Goal: Information Seeking & Learning: Check status

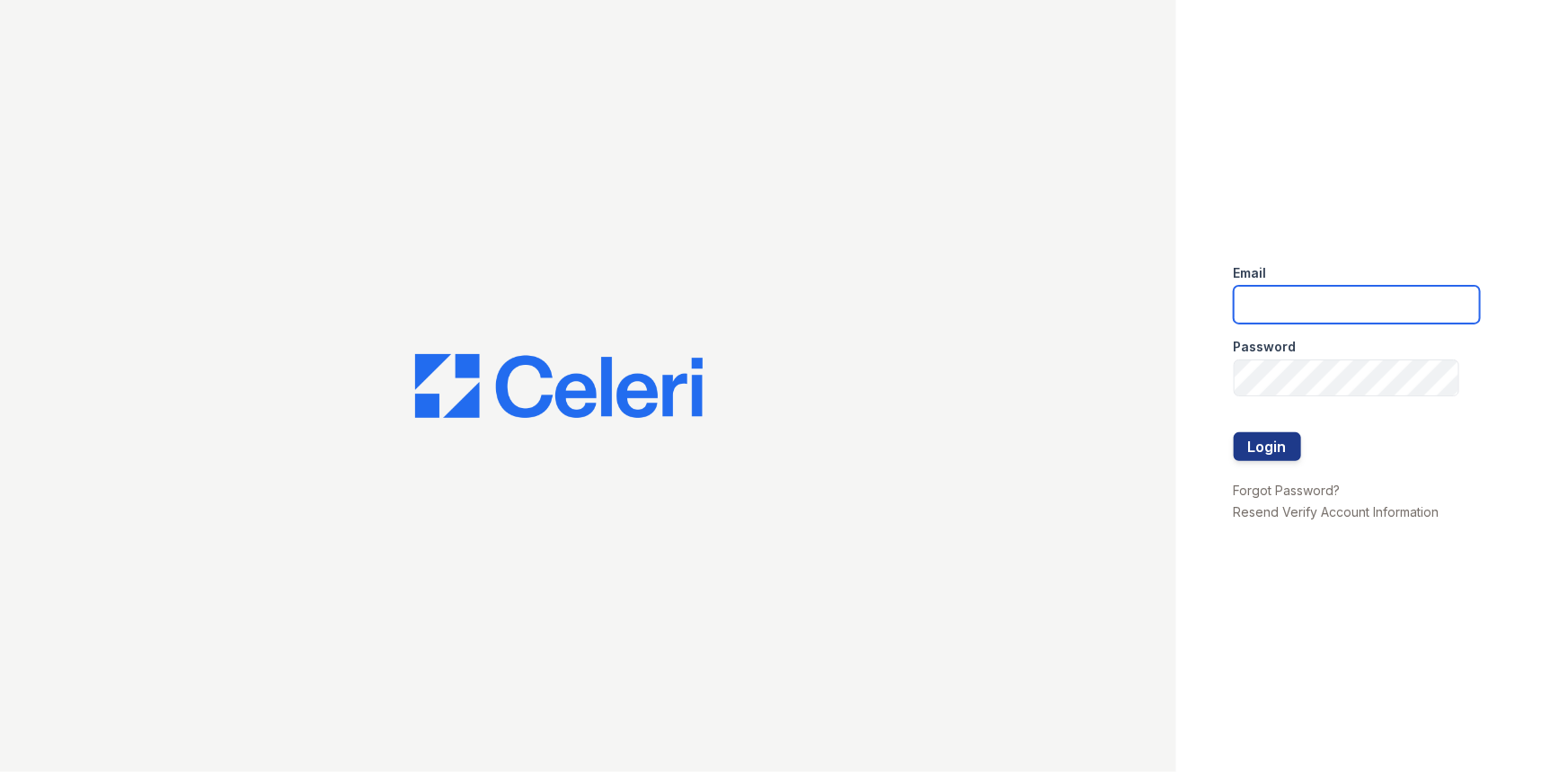
type input "renewvirginiabeach@trinity-pm.com"
drag, startPoint x: 961, startPoint y: 378, endPoint x: 928, endPoint y: 388, distance: 34.5
click at [961, 378] on div at bounding box center [588, 386] width 1176 height 772
click at [1249, 448] on button "Login" at bounding box center [1268, 445] width 68 height 29
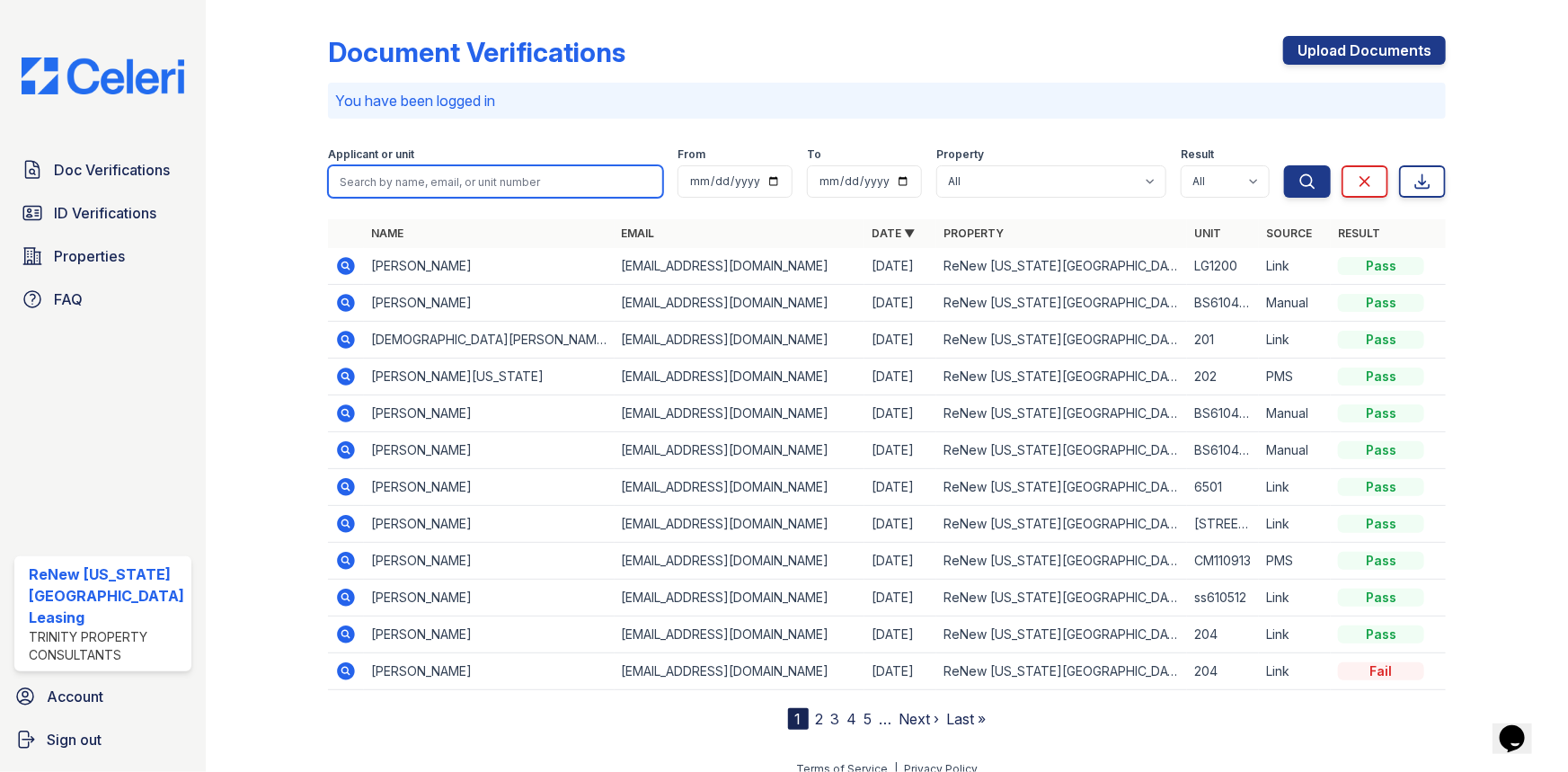
drag, startPoint x: 387, startPoint y: 182, endPoint x: 372, endPoint y: 161, distance: 25.8
click at [387, 182] on input "search" at bounding box center [497, 181] width 336 height 32
type input "daviana"
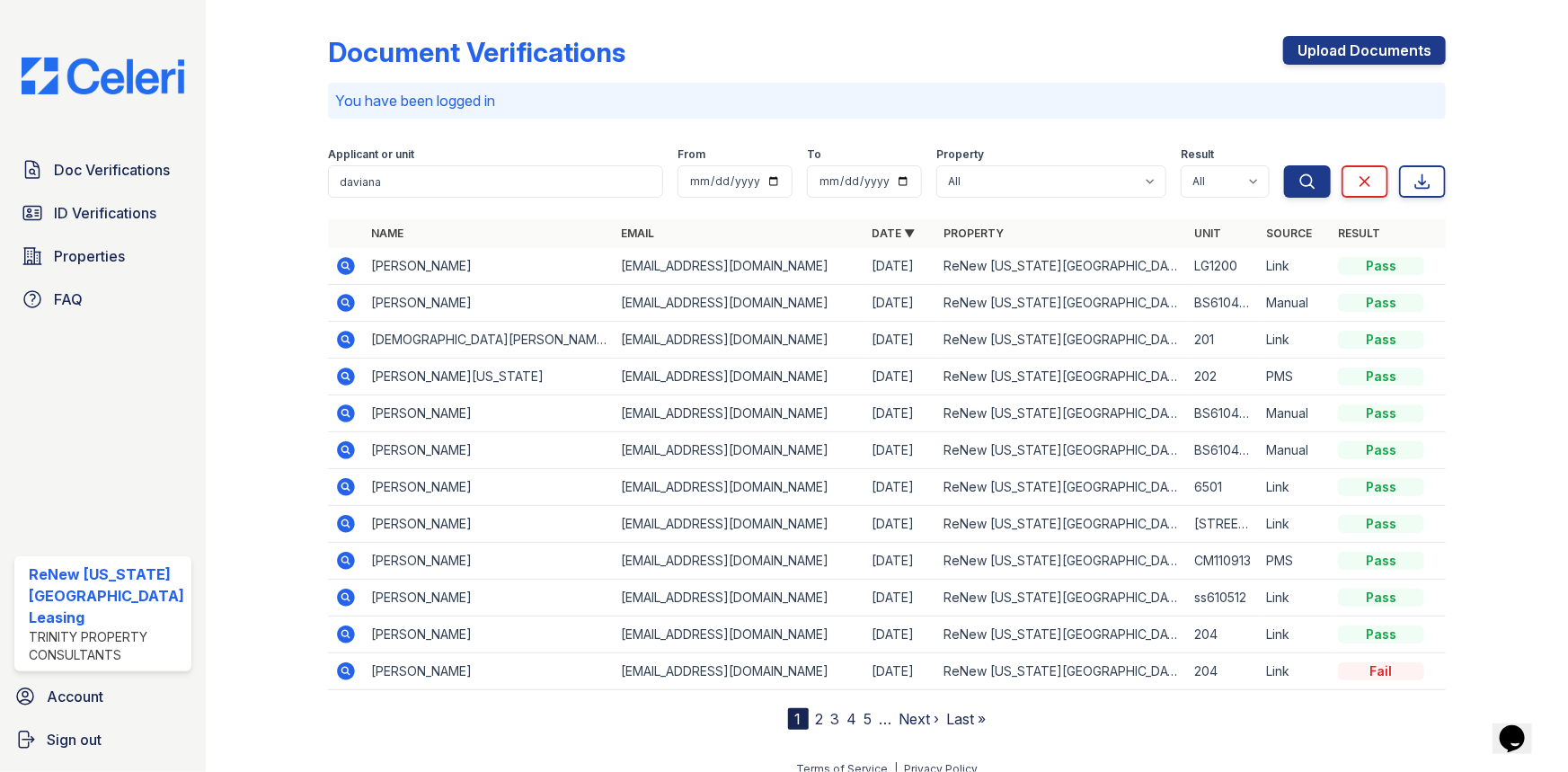
click at [339, 483] on icon at bounding box center [346, 487] width 22 height 22
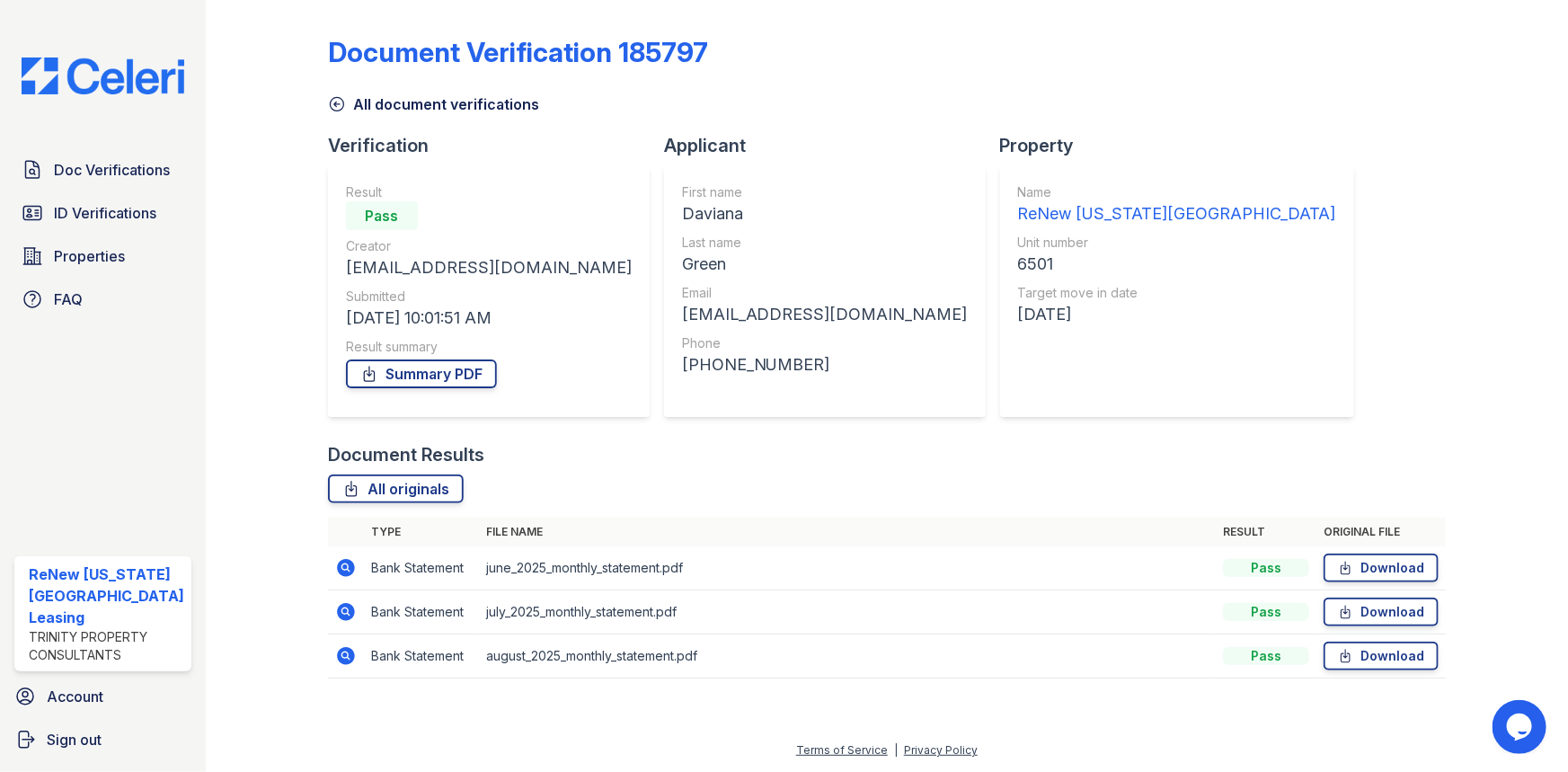
click at [343, 565] on icon at bounding box center [346, 567] width 22 height 22
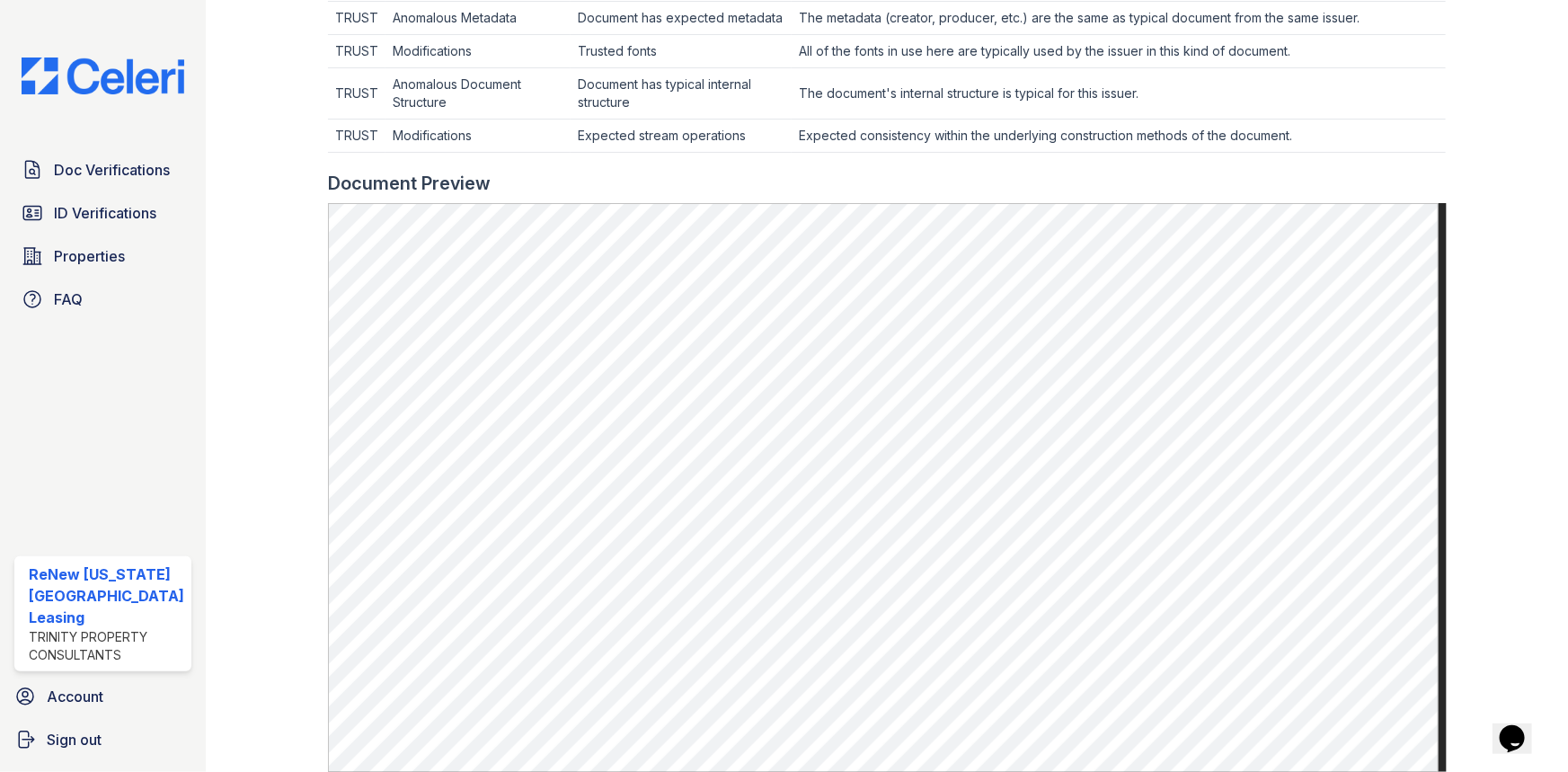
scroll to position [735, 0]
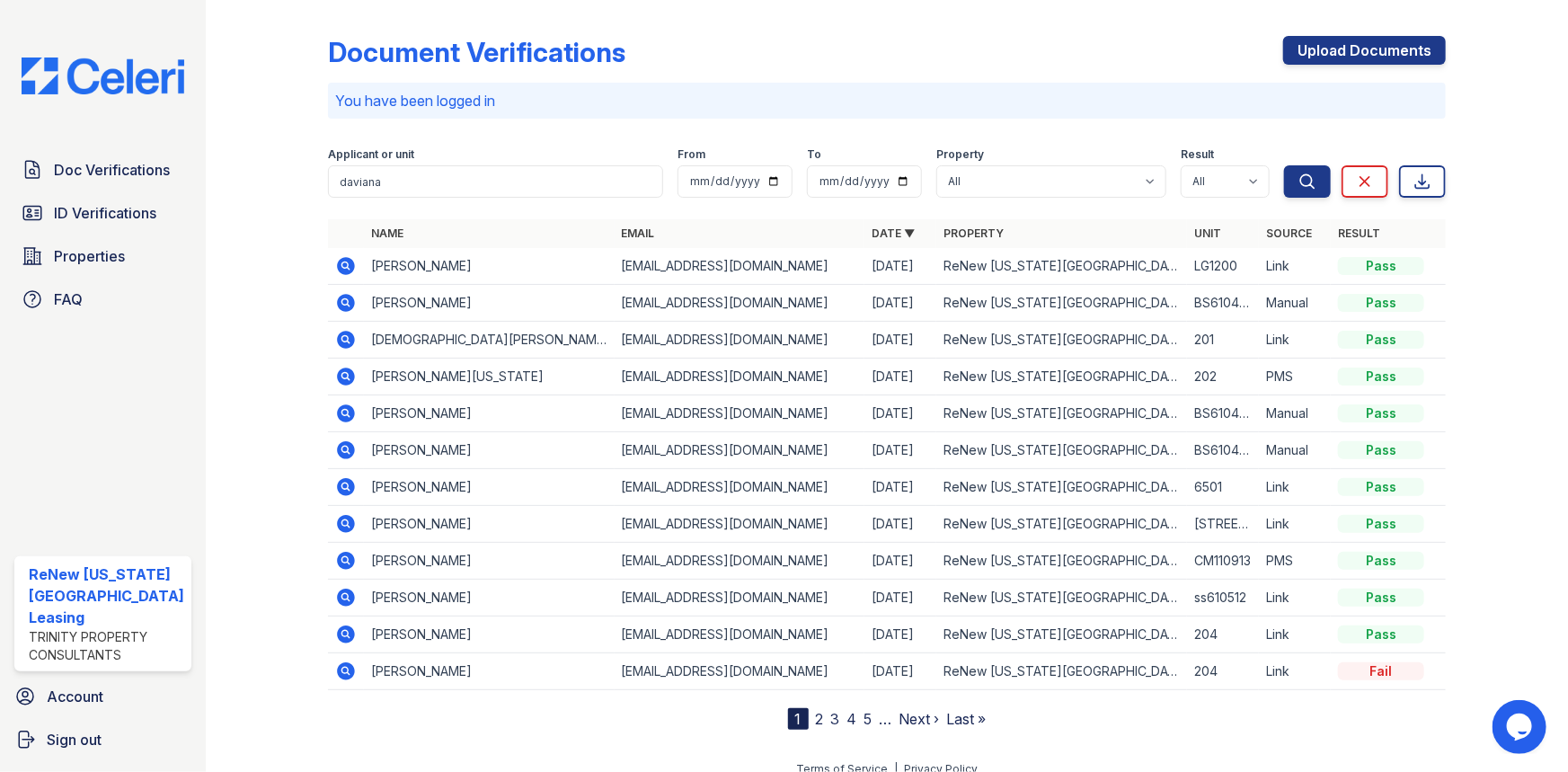
click at [337, 445] on icon at bounding box center [346, 450] width 18 height 18
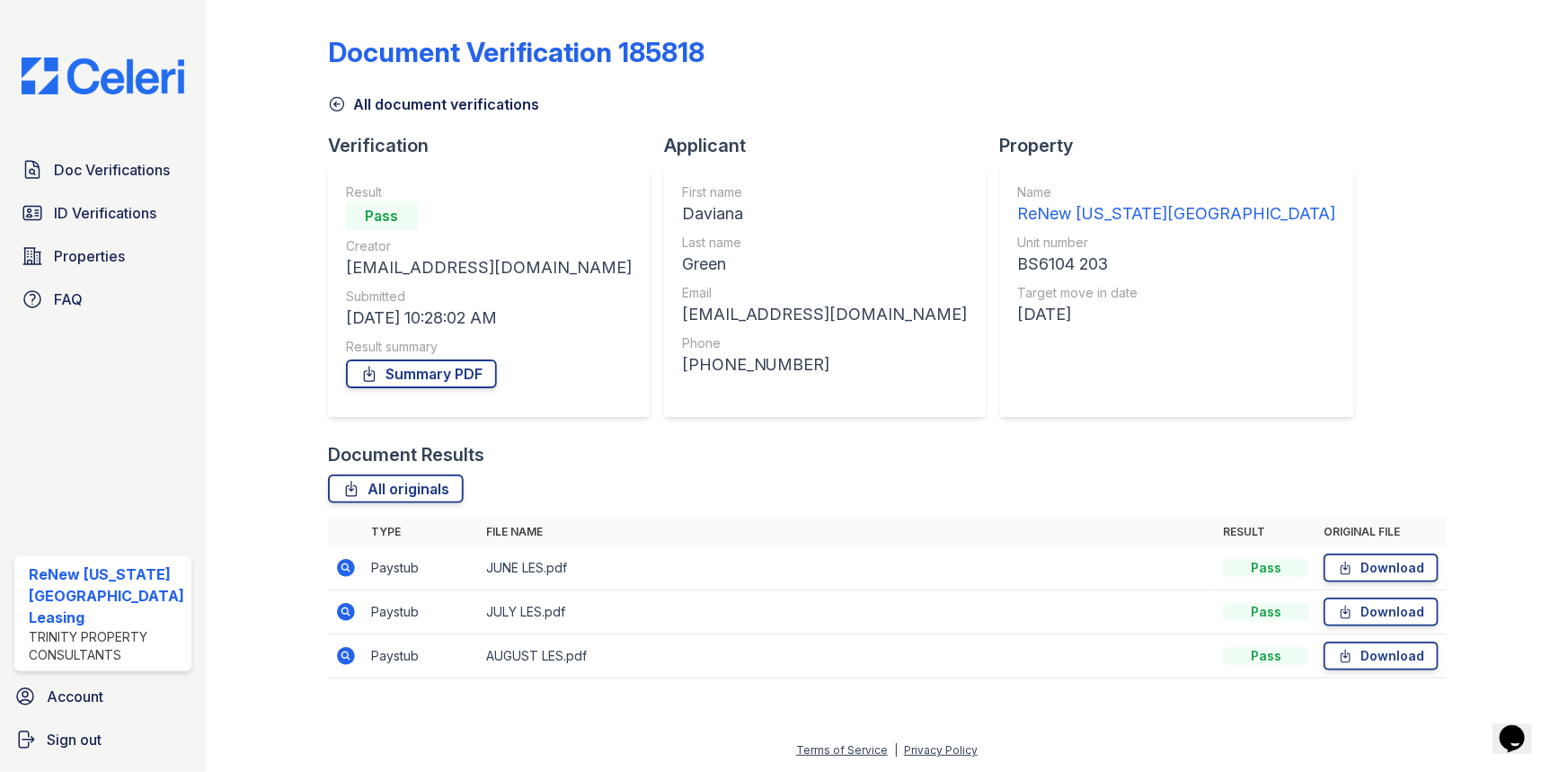
click at [330, 647] on td at bounding box center [346, 656] width 36 height 44
click at [343, 651] on icon at bounding box center [346, 656] width 18 height 18
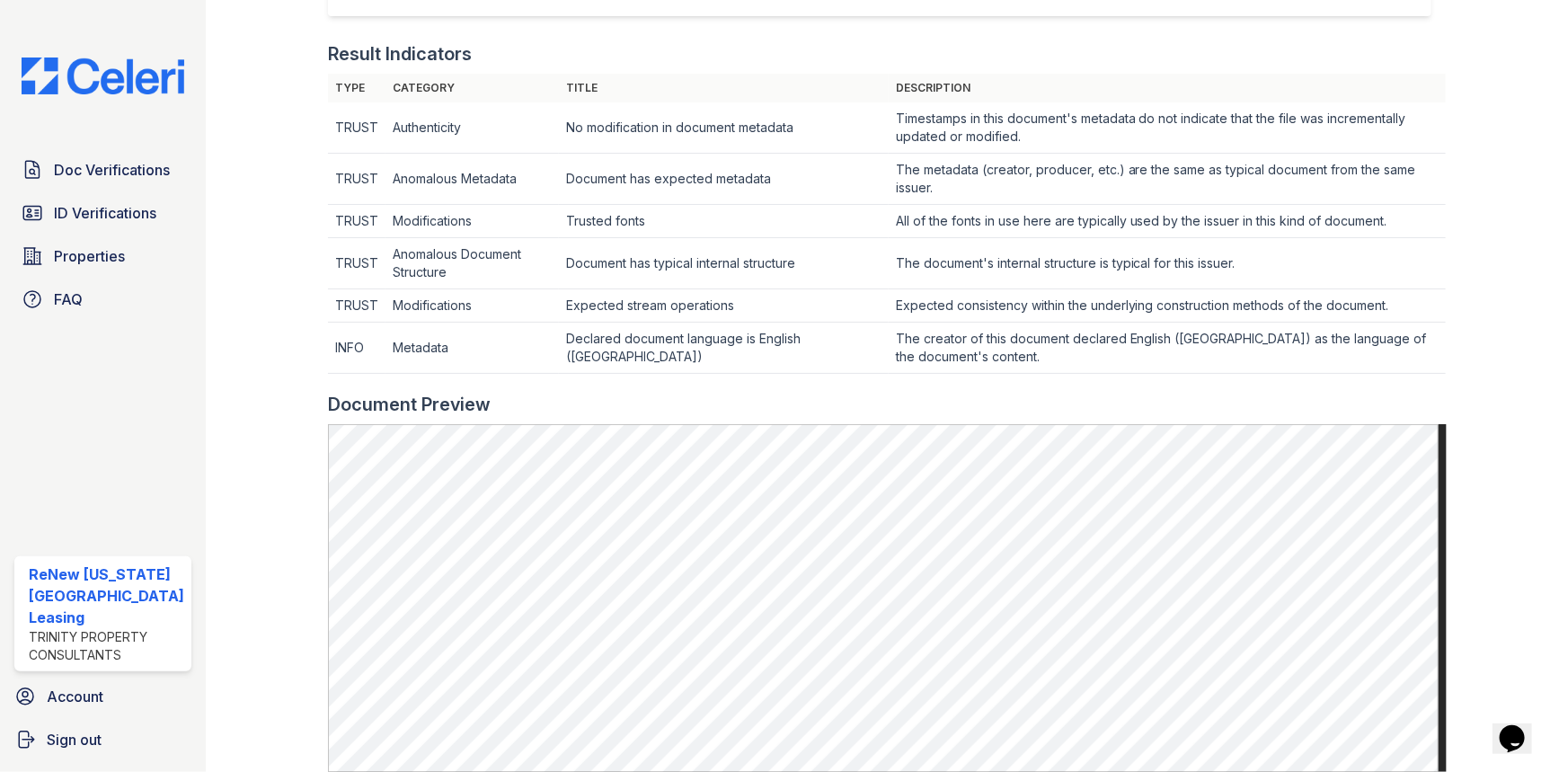
scroll to position [490, 0]
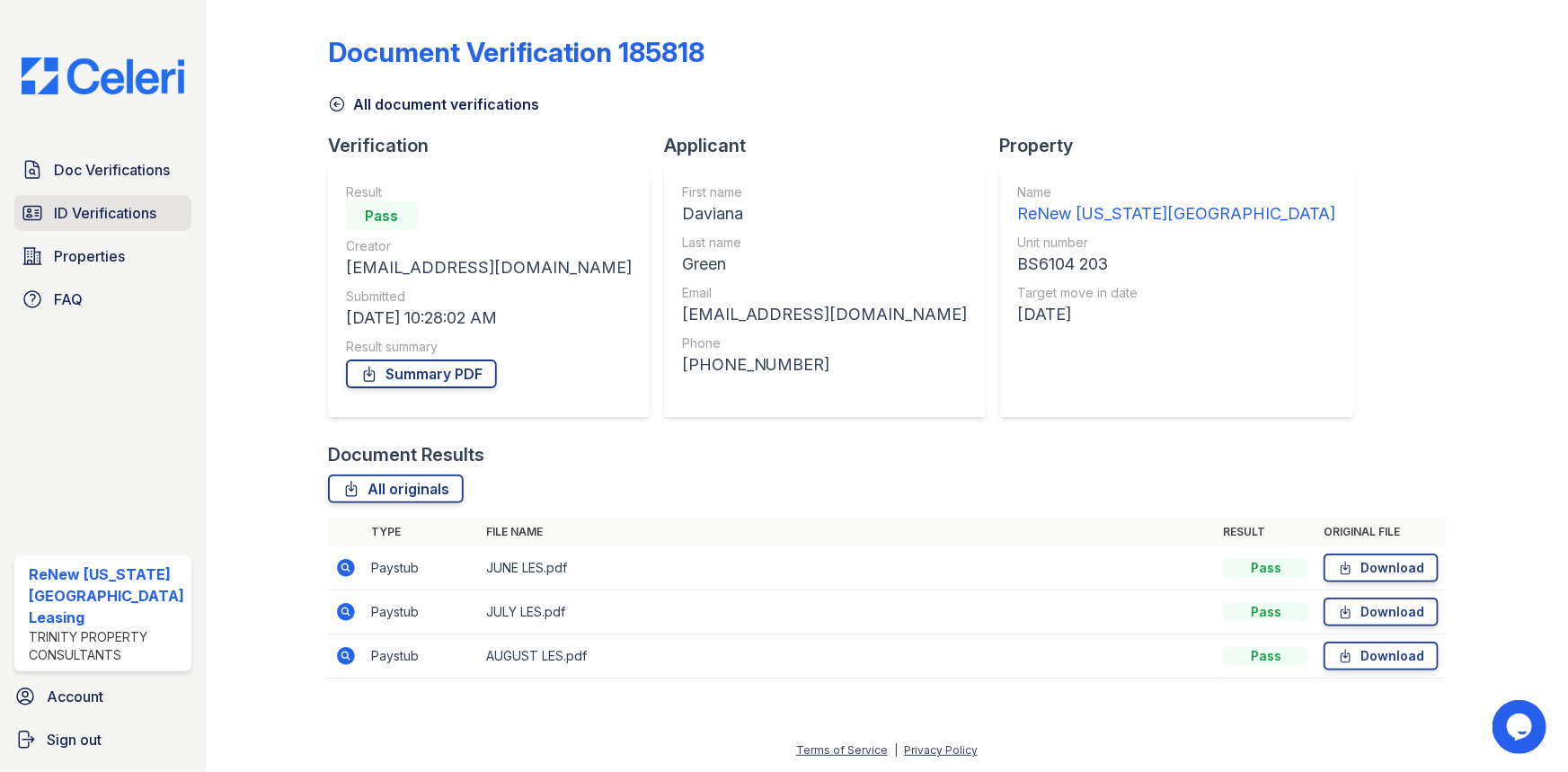
click at [90, 218] on span "ID Verifications" at bounding box center [105, 213] width 102 height 22
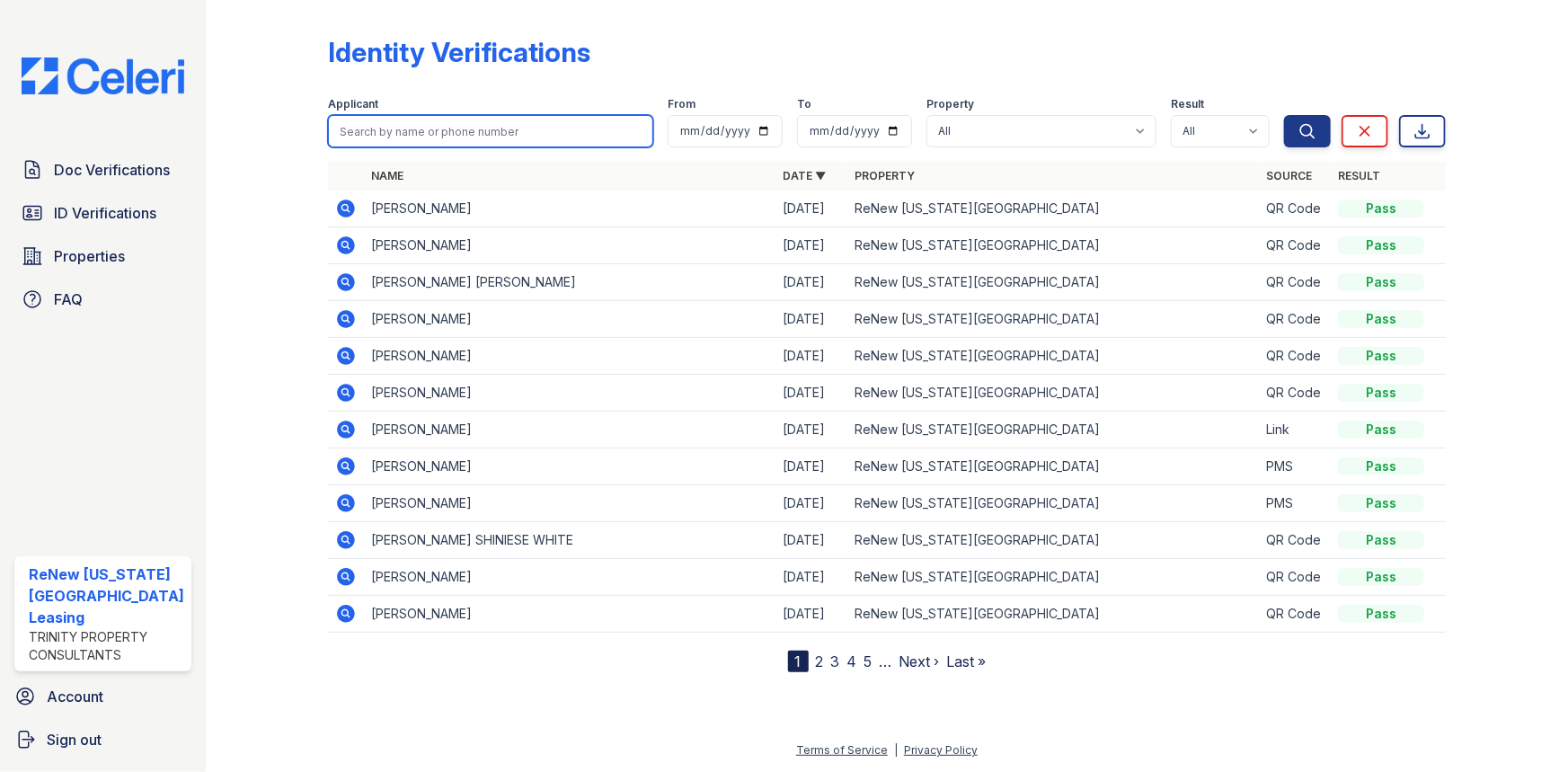
click at [380, 130] on input "search" at bounding box center [492, 131] width 327 height 32
type input "davian green"
click at [1285, 115] on button "Search" at bounding box center [1308, 131] width 47 height 32
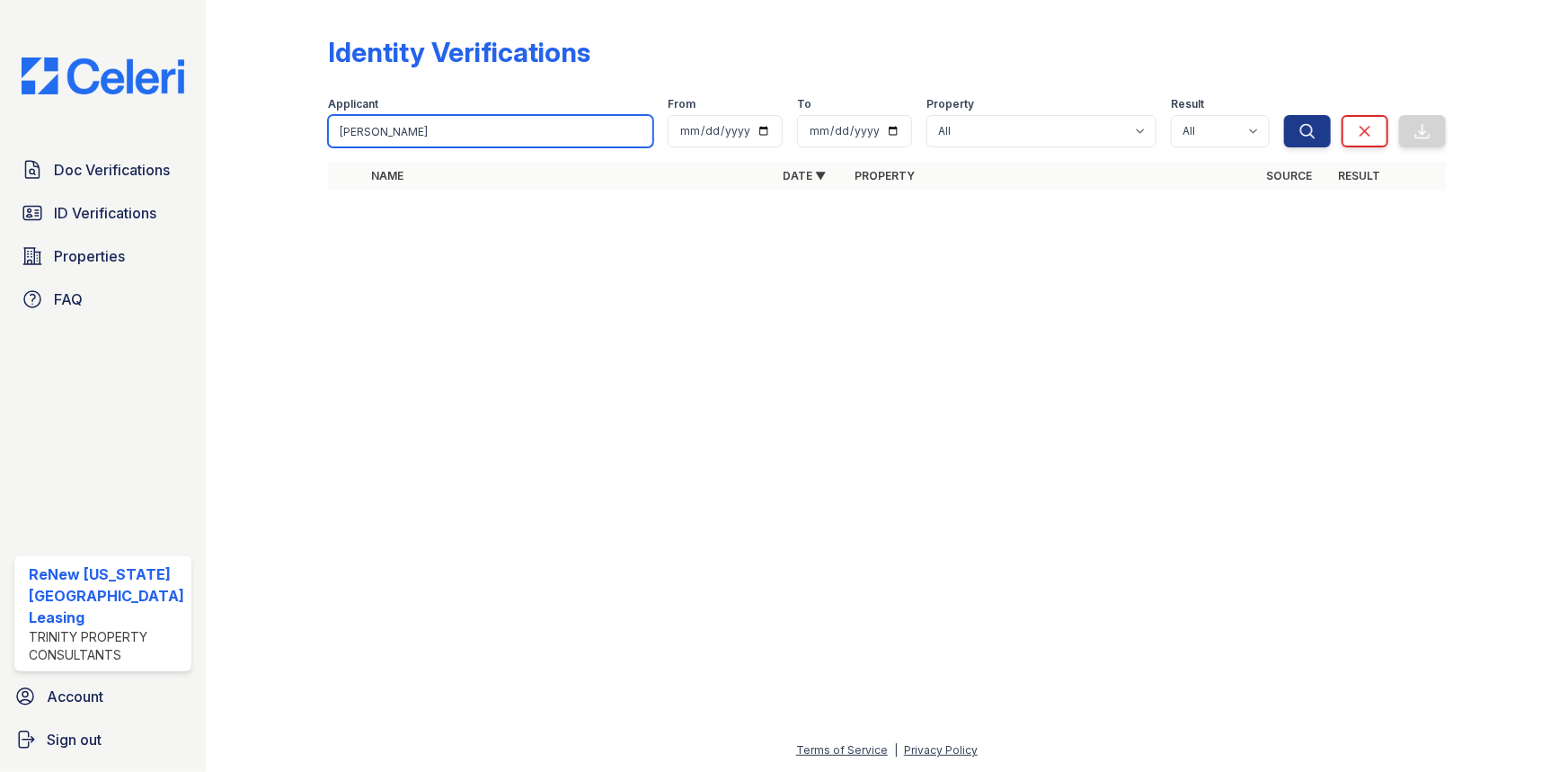
click at [253, 130] on div "Identity Verifications Filter Applicant davian green From To Property All ReNew…" at bounding box center [886, 118] width 1305 height 237
type input "green"
click at [1285, 115] on button "Search" at bounding box center [1308, 131] width 47 height 32
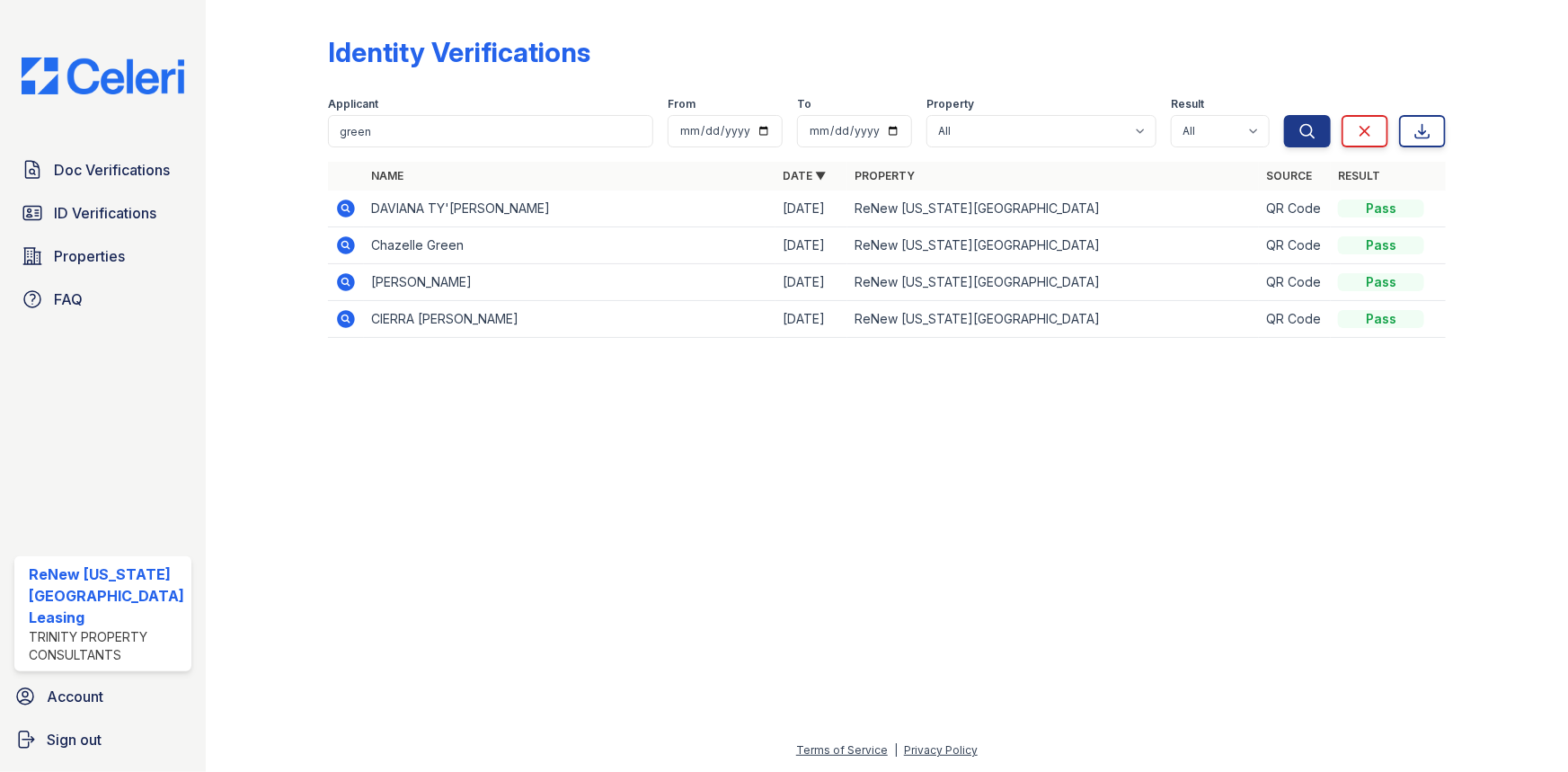
click at [329, 203] on td at bounding box center [346, 208] width 36 height 36
click at [341, 204] on icon at bounding box center [346, 208] width 22 height 22
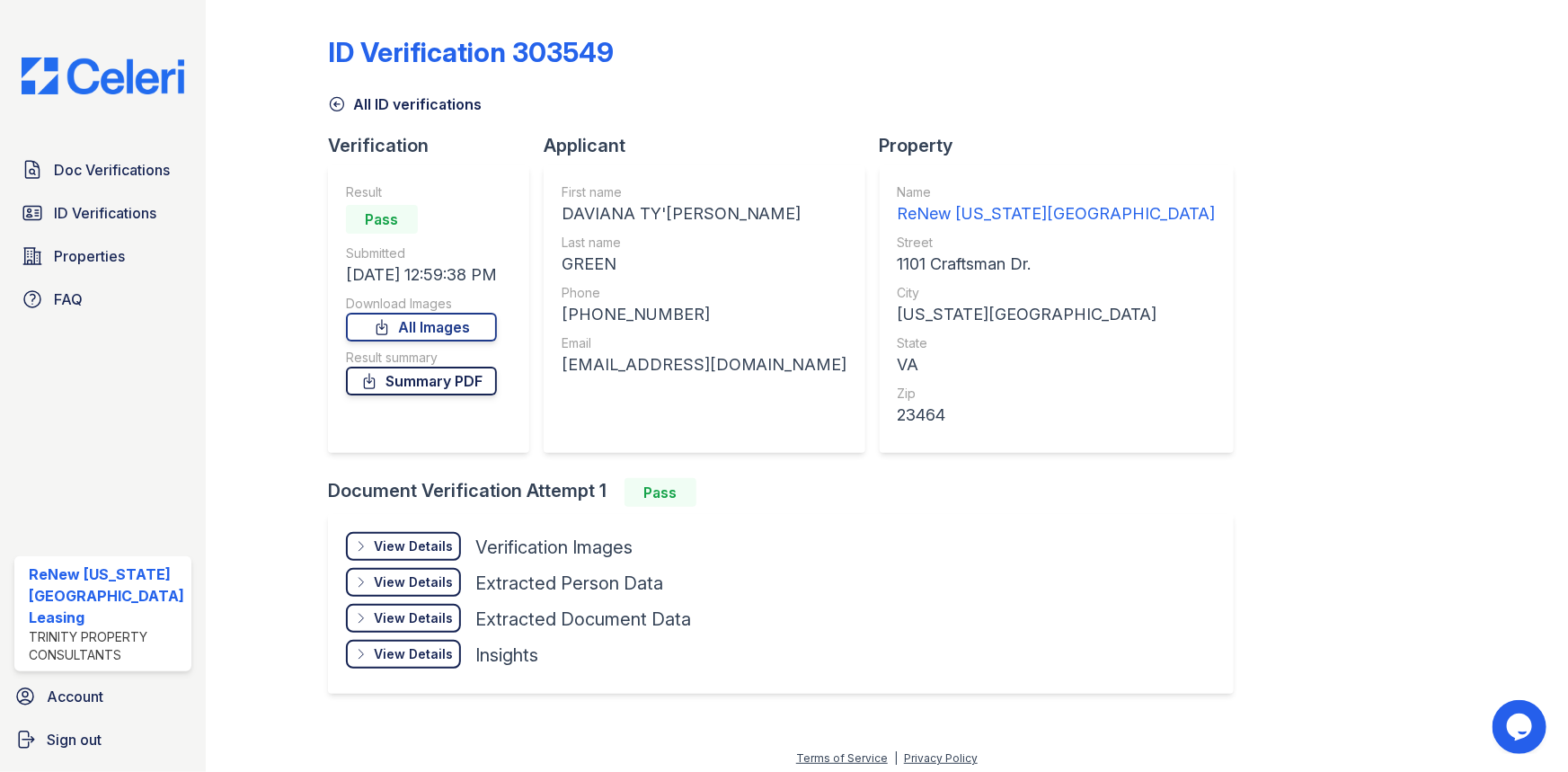
click at [412, 382] on link "Summary PDF" at bounding box center [422, 381] width 151 height 29
click at [92, 169] on span "Doc Verifications" at bounding box center [112, 170] width 116 height 22
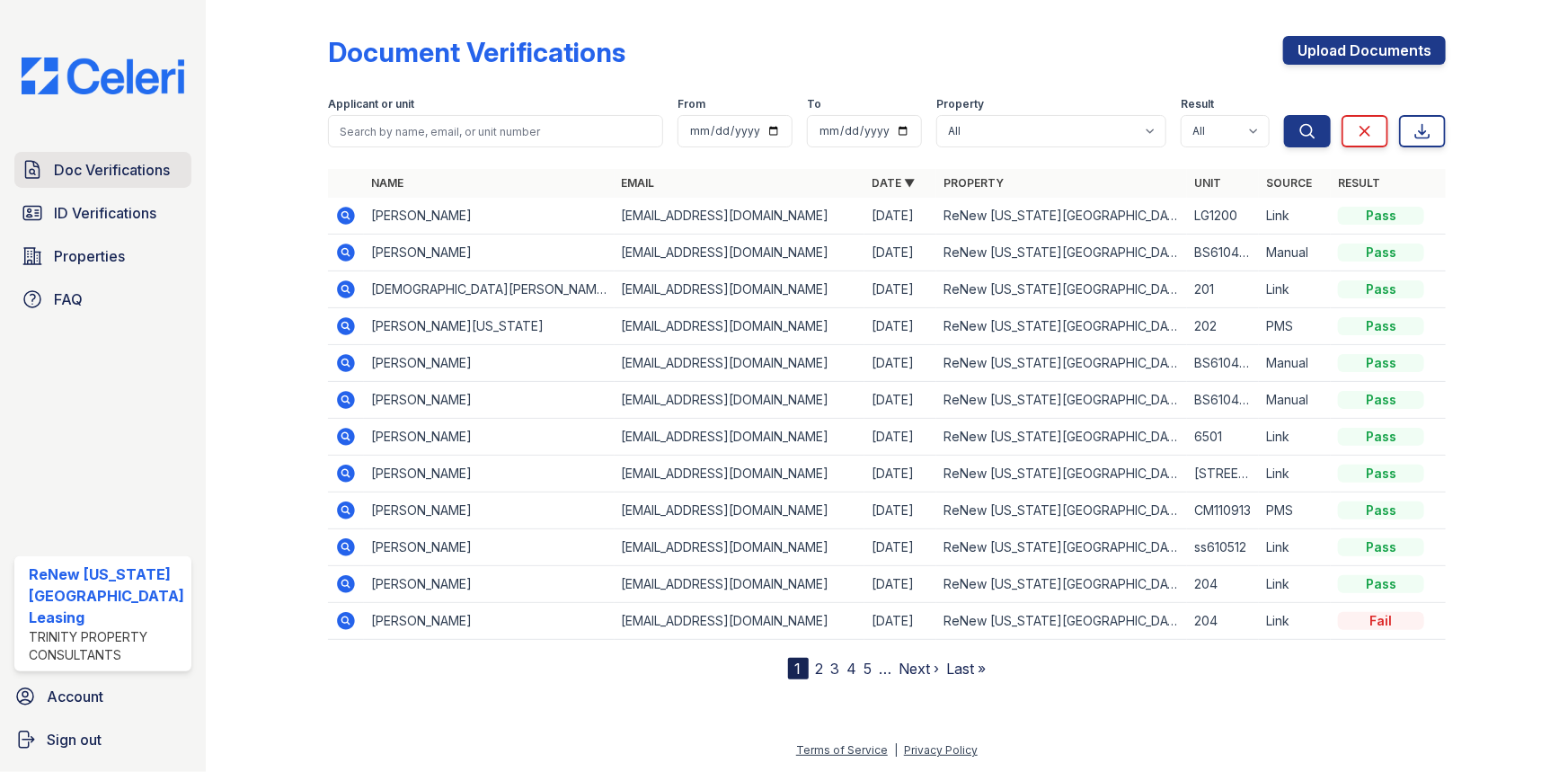
click at [107, 162] on span "Doc Verifications" at bounding box center [112, 170] width 116 height 22
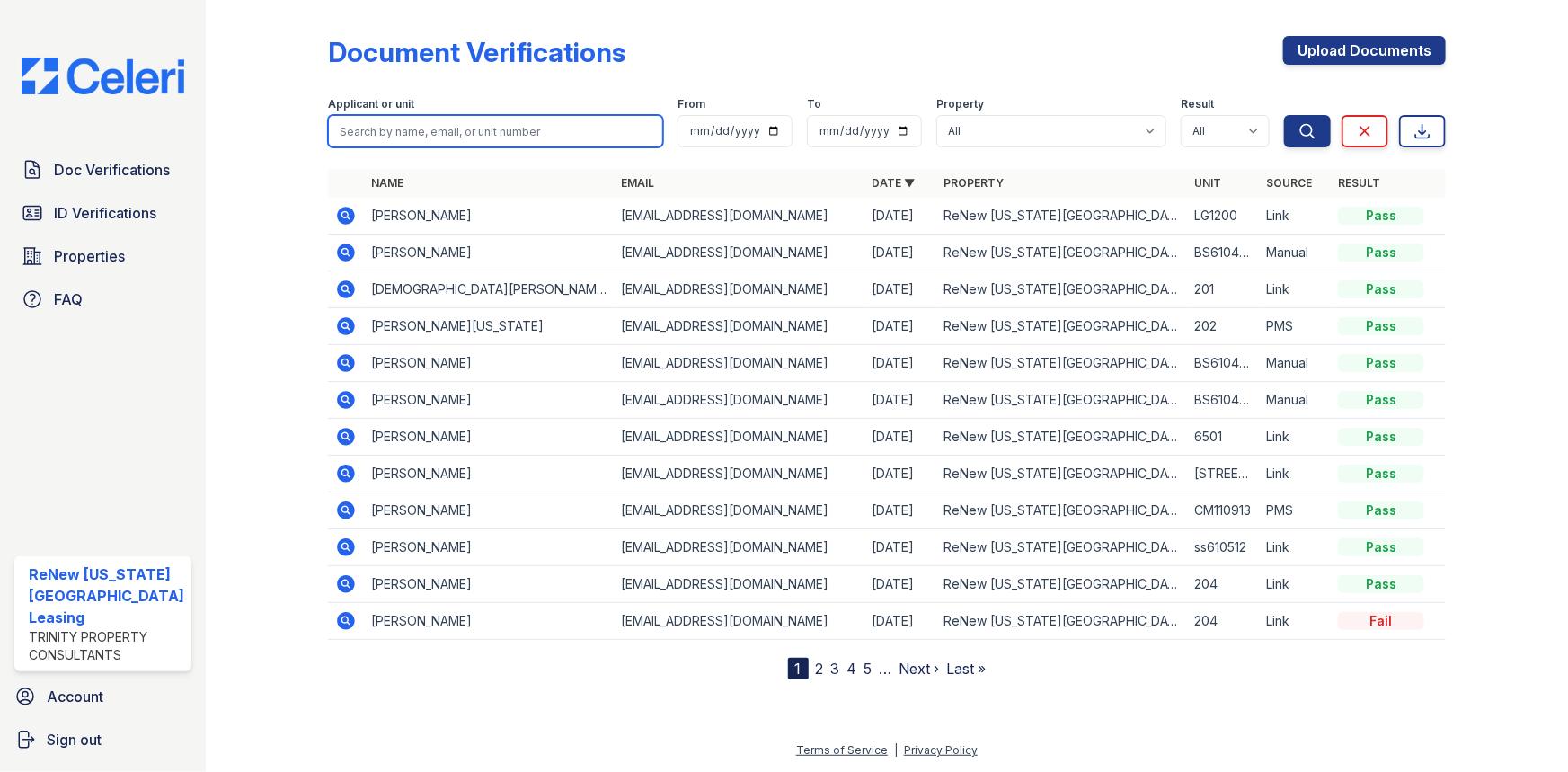
click at [451, 129] on input "search" at bounding box center [497, 131] width 336 height 32
click at [341, 403] on icon at bounding box center [346, 399] width 18 height 18
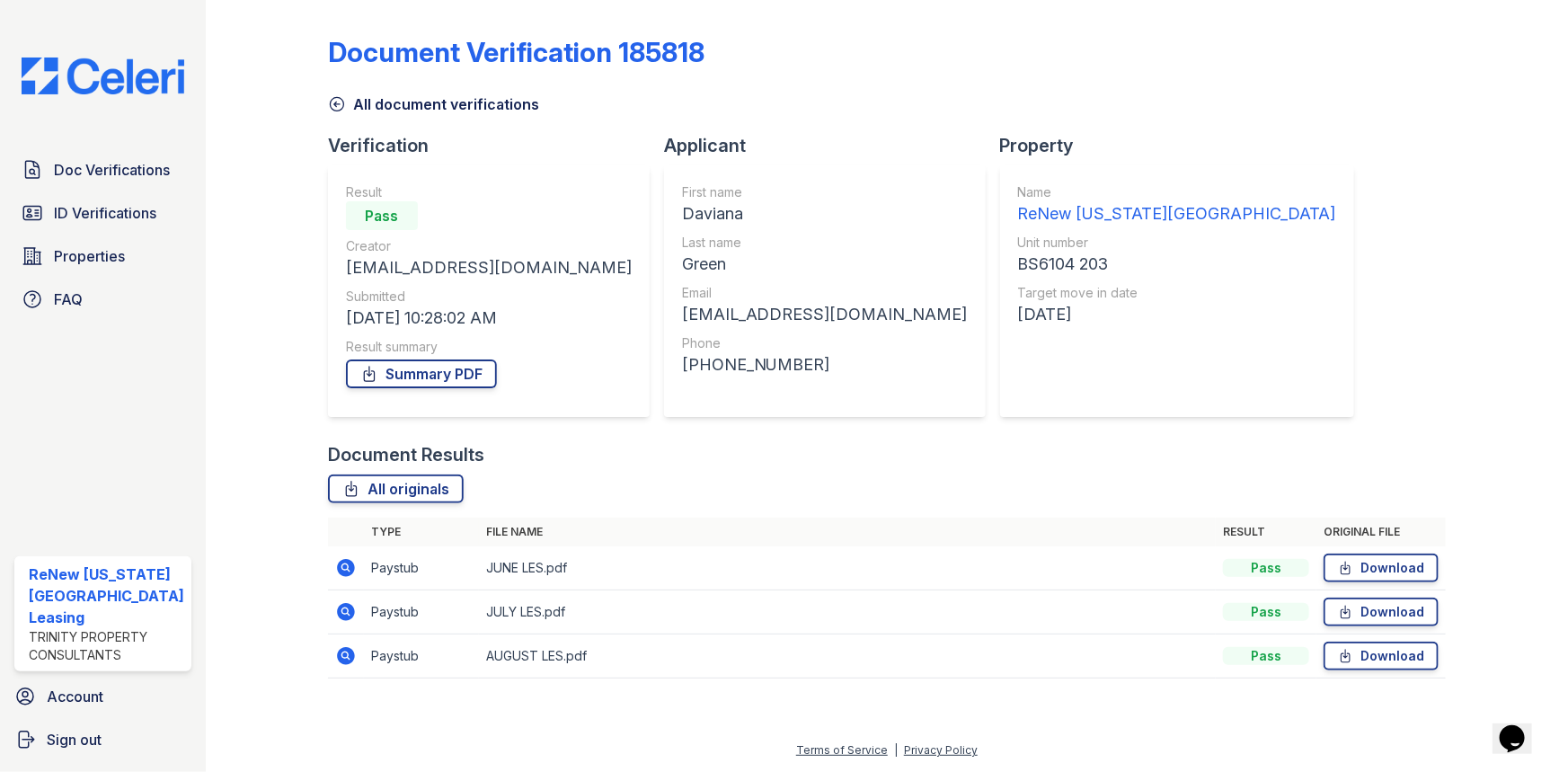
click at [340, 617] on icon at bounding box center [346, 612] width 18 height 18
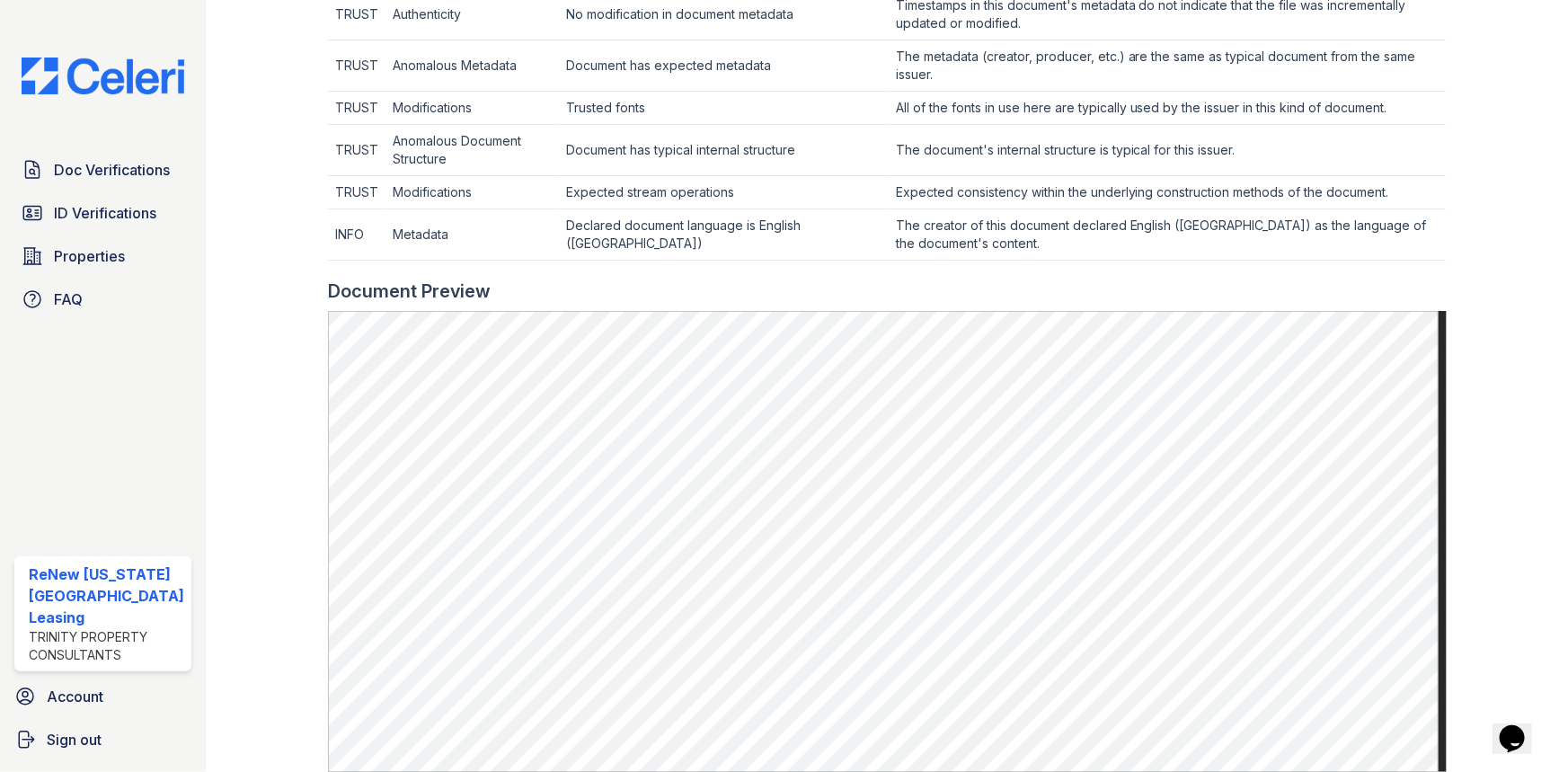
scroll to position [653, 0]
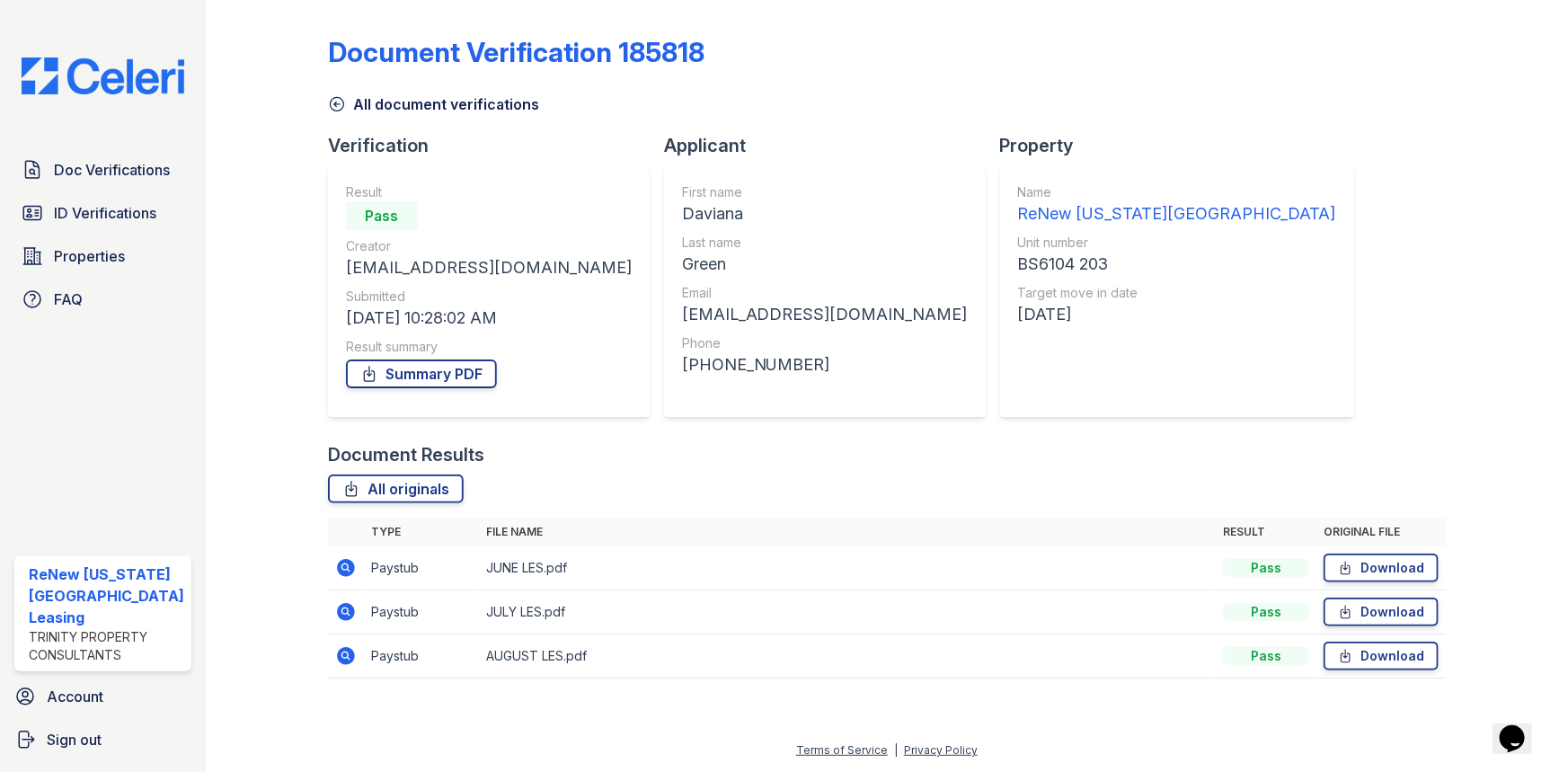
click at [343, 564] on icon at bounding box center [346, 567] width 22 height 22
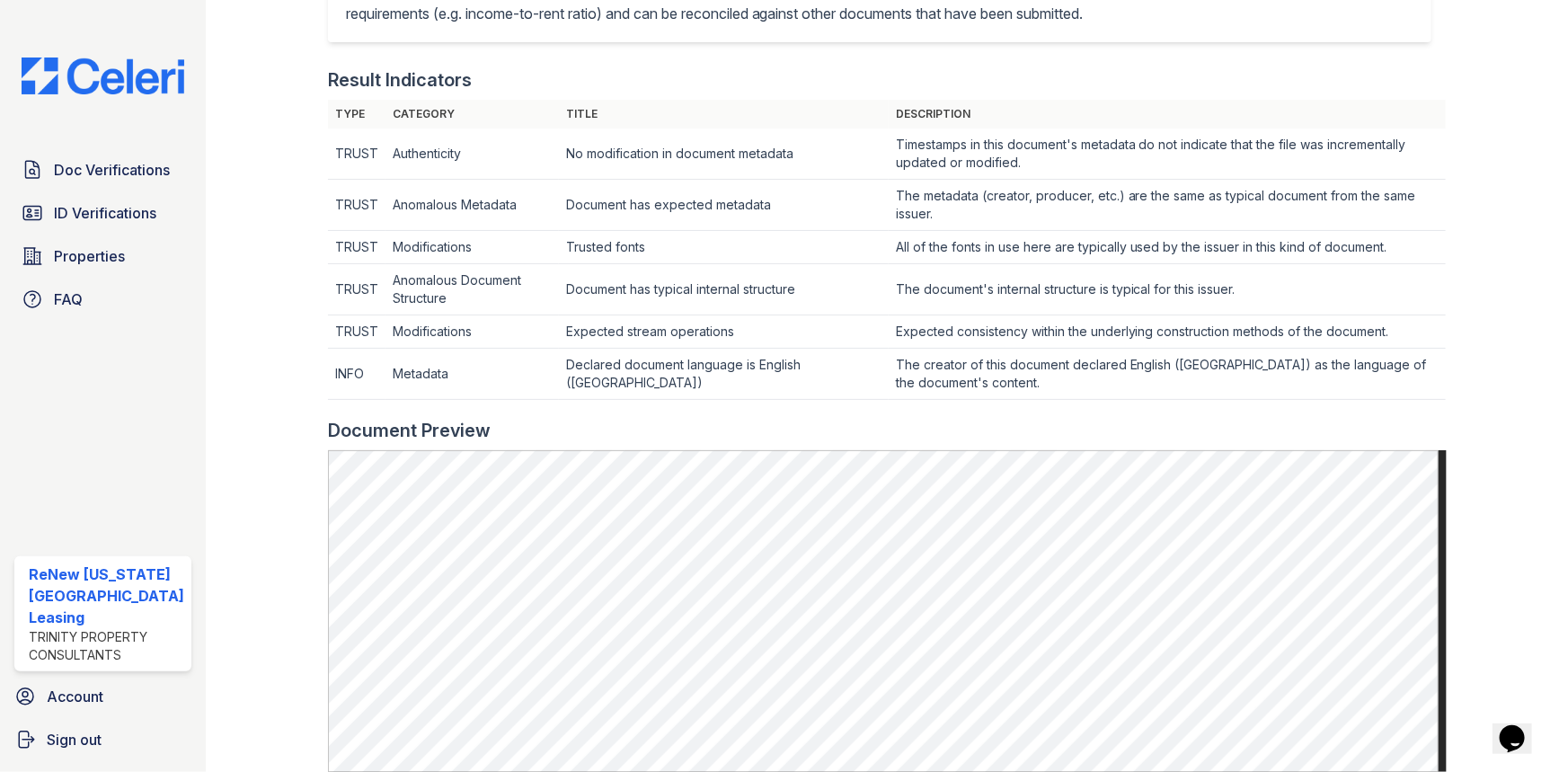
scroll to position [735, 0]
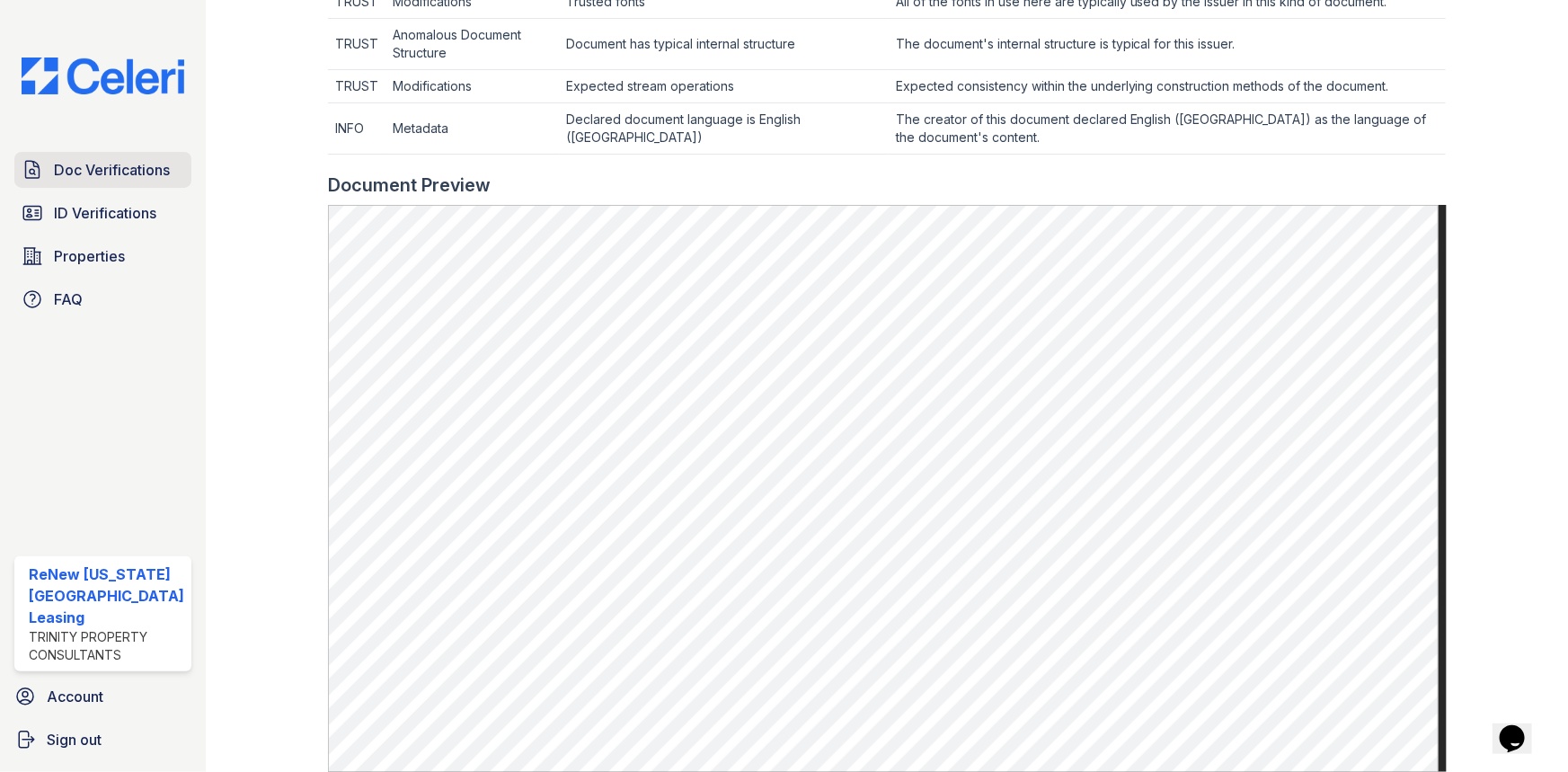
click at [47, 167] on link "Doc Verifications" at bounding box center [103, 169] width 177 height 36
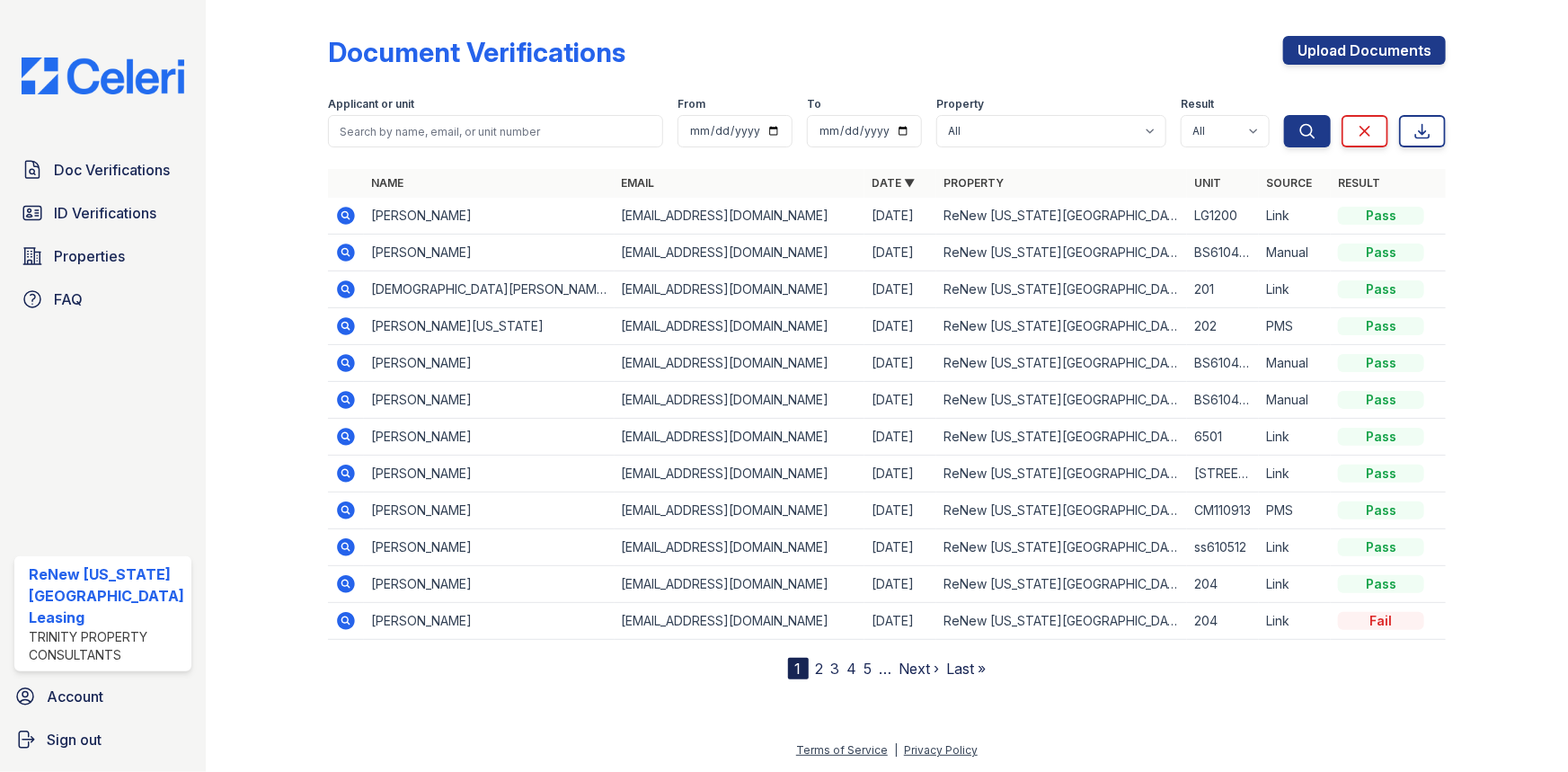
click at [341, 401] on icon at bounding box center [346, 400] width 22 height 22
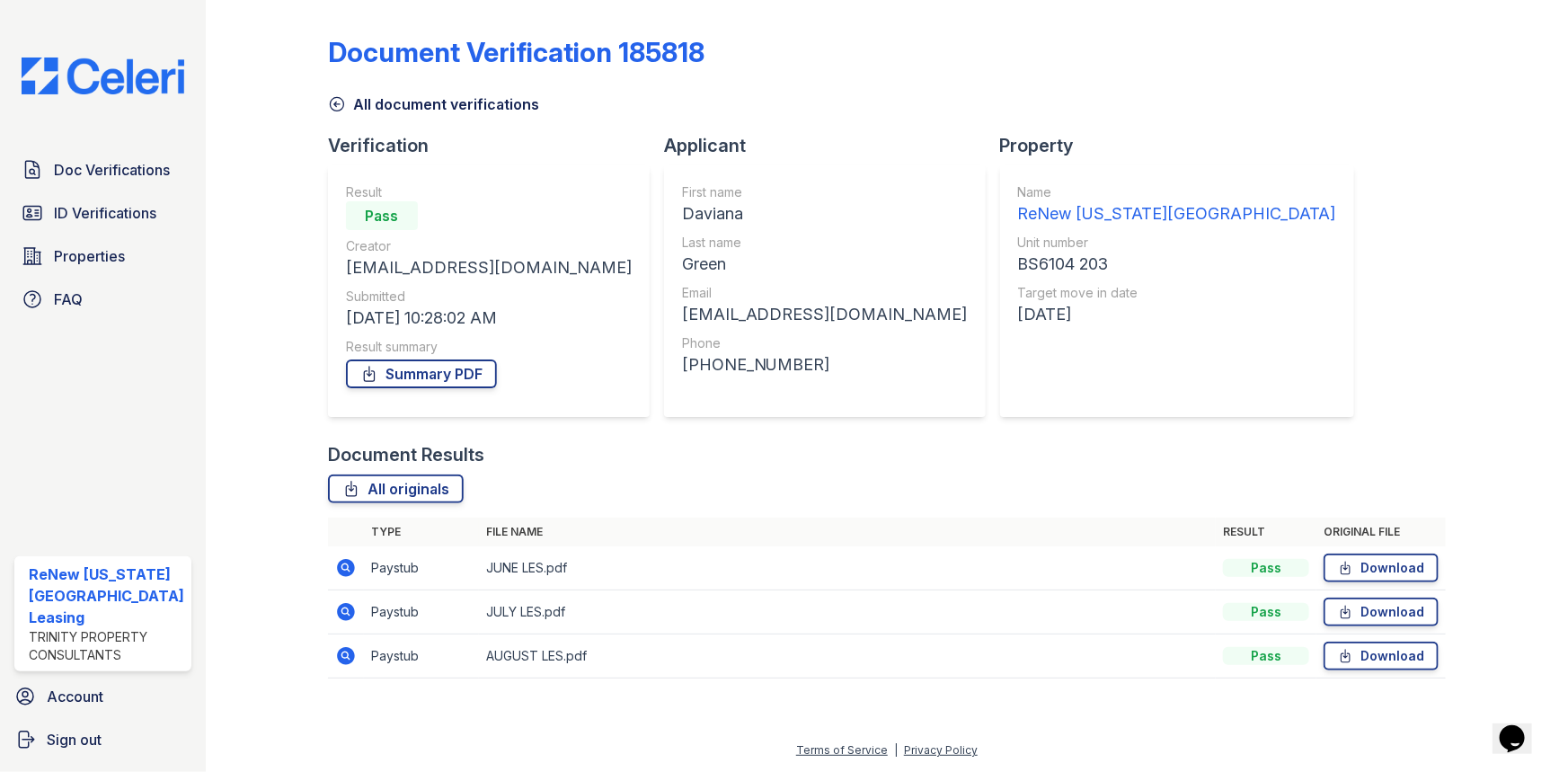
click at [329, 654] on td at bounding box center [346, 656] width 36 height 44
click at [337, 655] on icon at bounding box center [346, 656] width 18 height 18
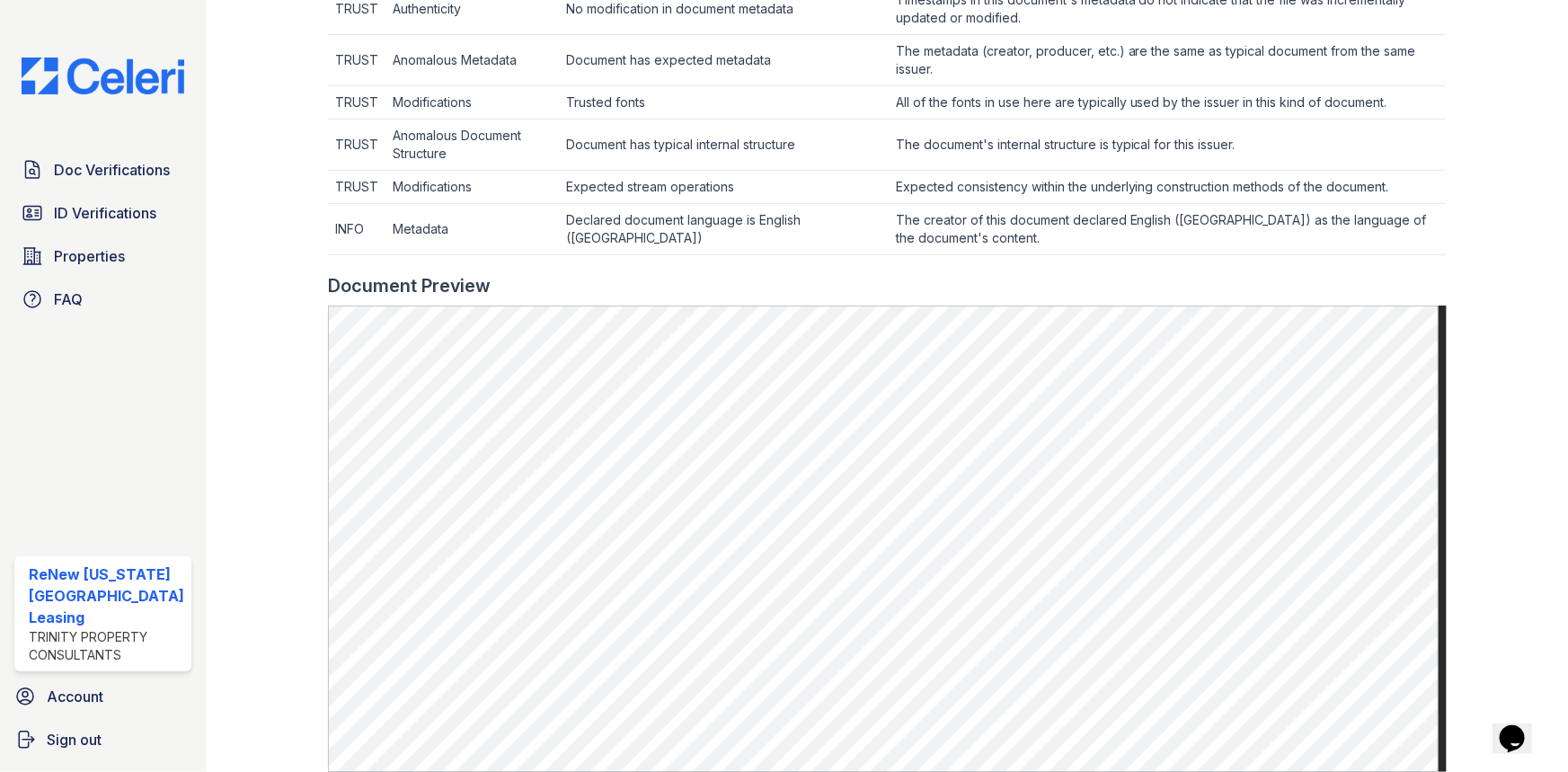
scroll to position [653, 0]
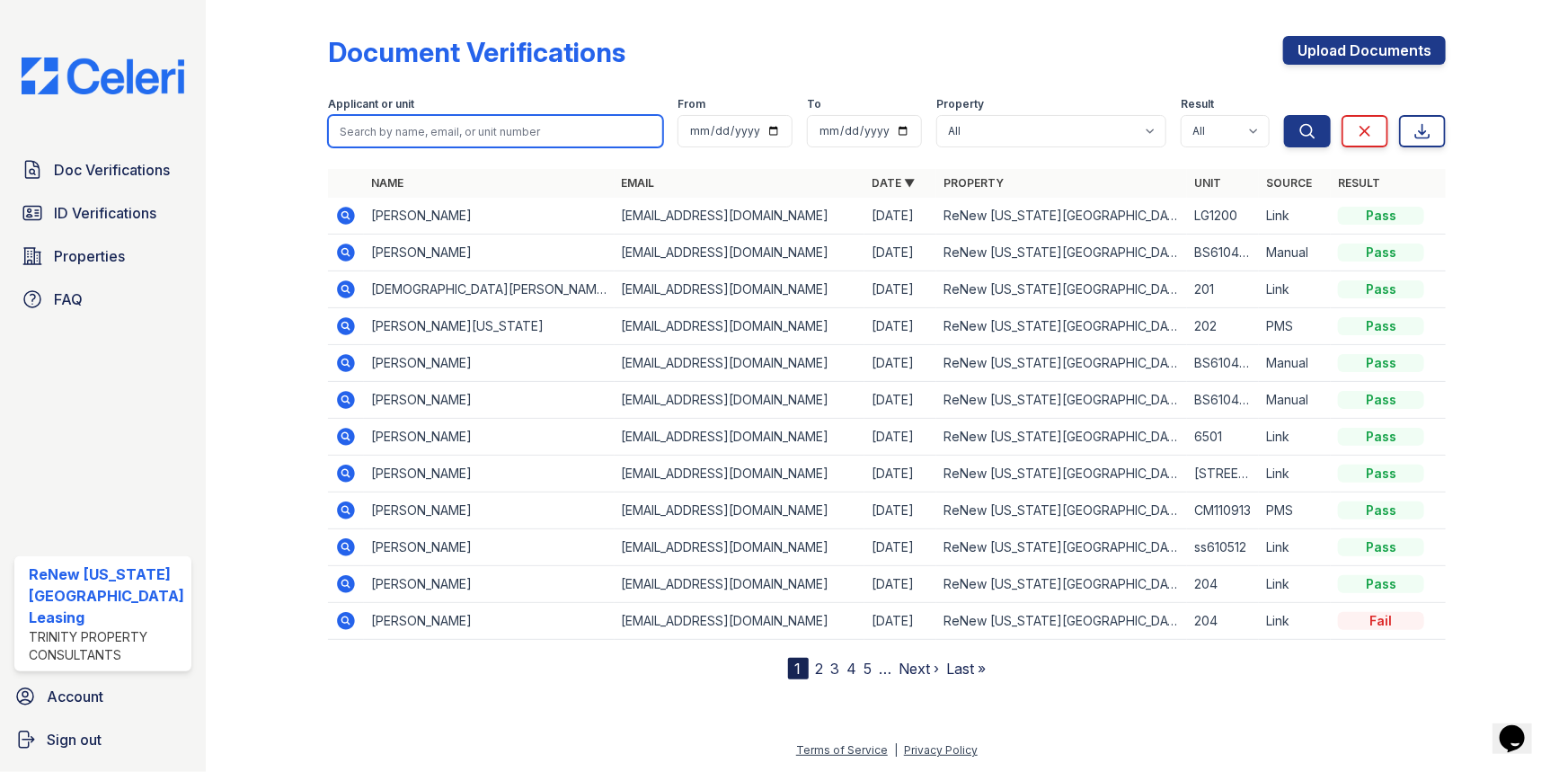
click at [535, 126] on input "search" at bounding box center [497, 131] width 336 height 32
type input "griggs"
click at [1285, 115] on button "Search" at bounding box center [1308, 131] width 47 height 32
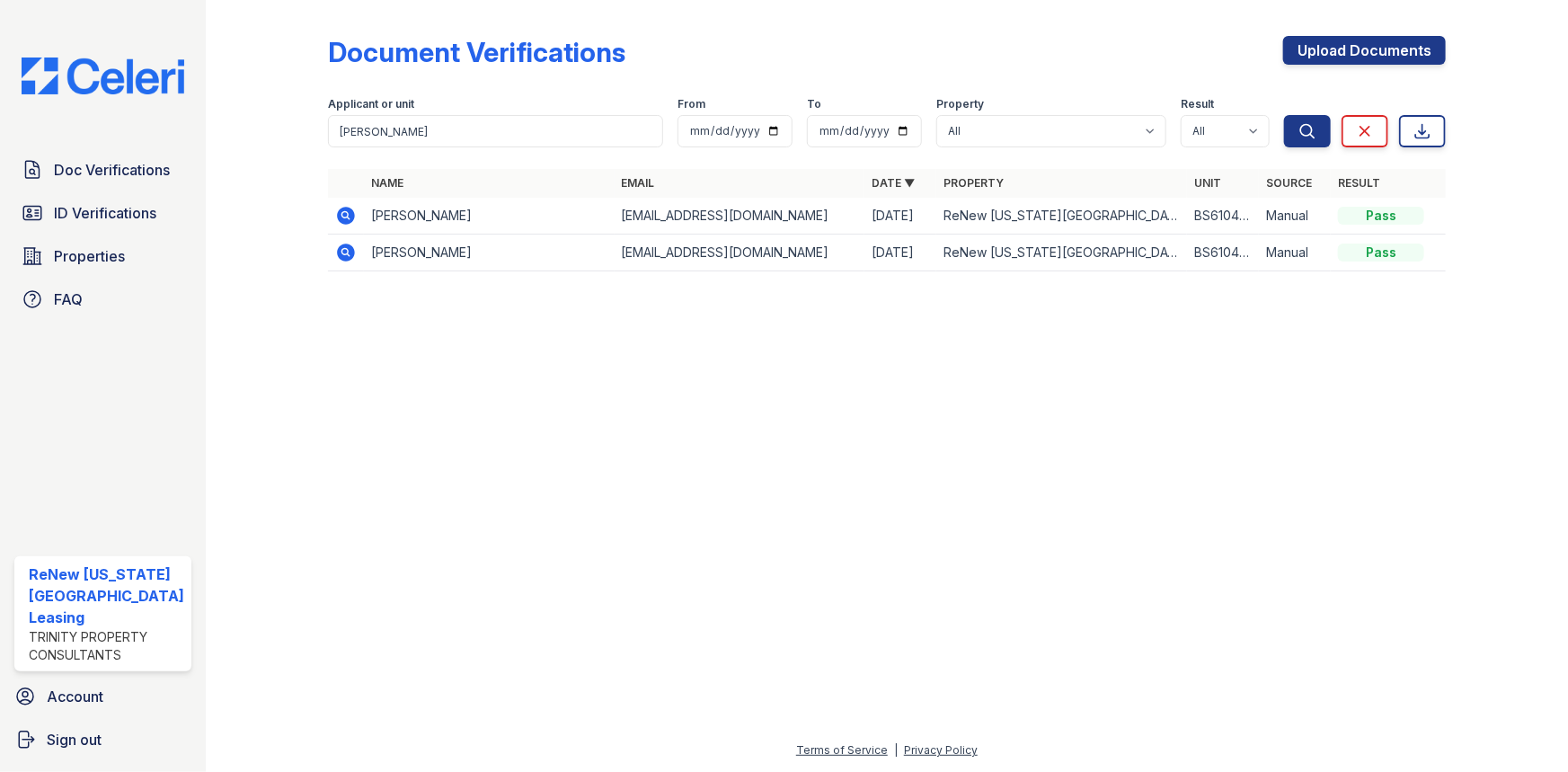
click at [345, 213] on icon at bounding box center [346, 215] width 18 height 18
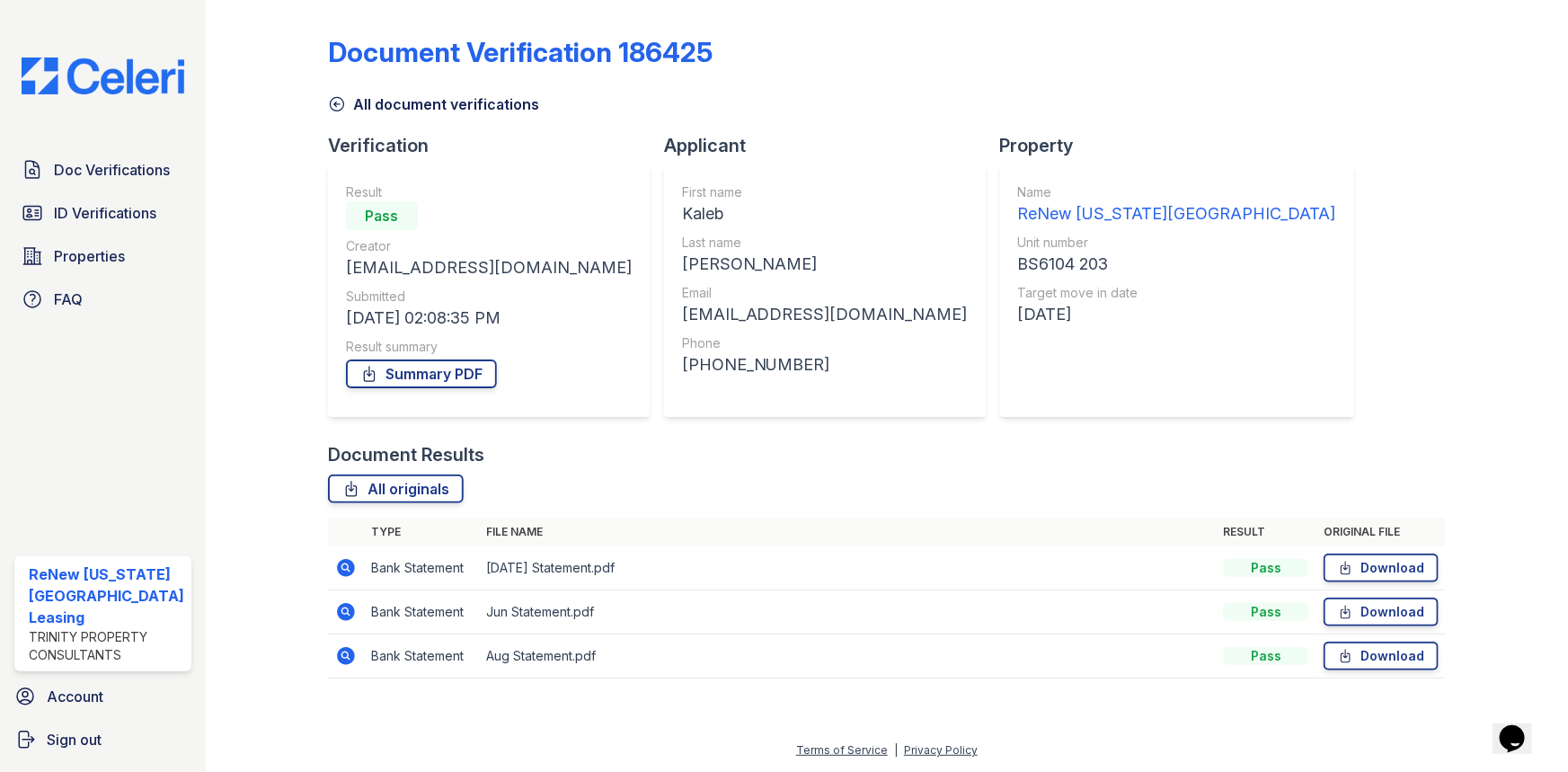
click at [337, 653] on icon at bounding box center [346, 656] width 18 height 18
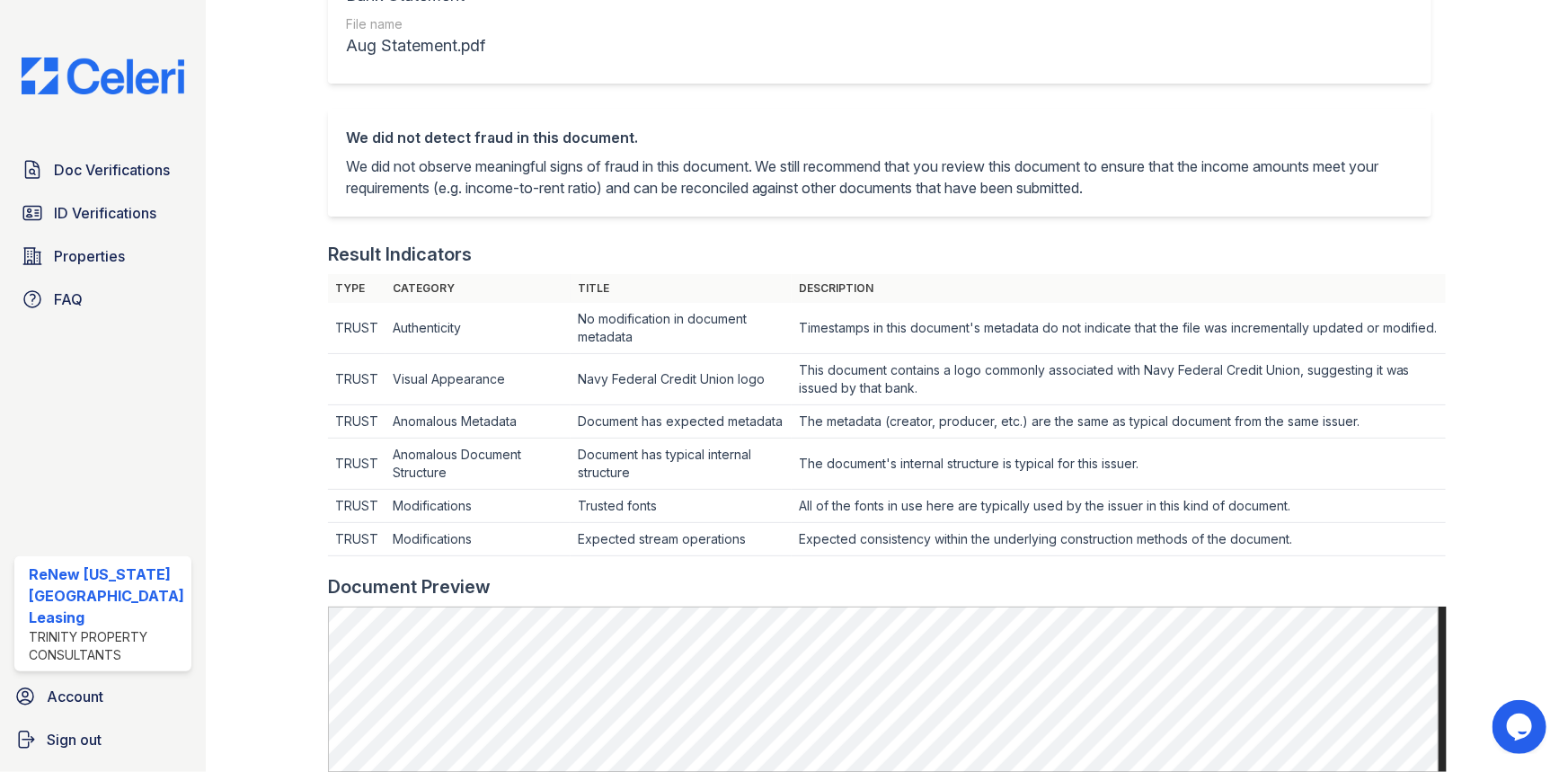
scroll to position [490, 0]
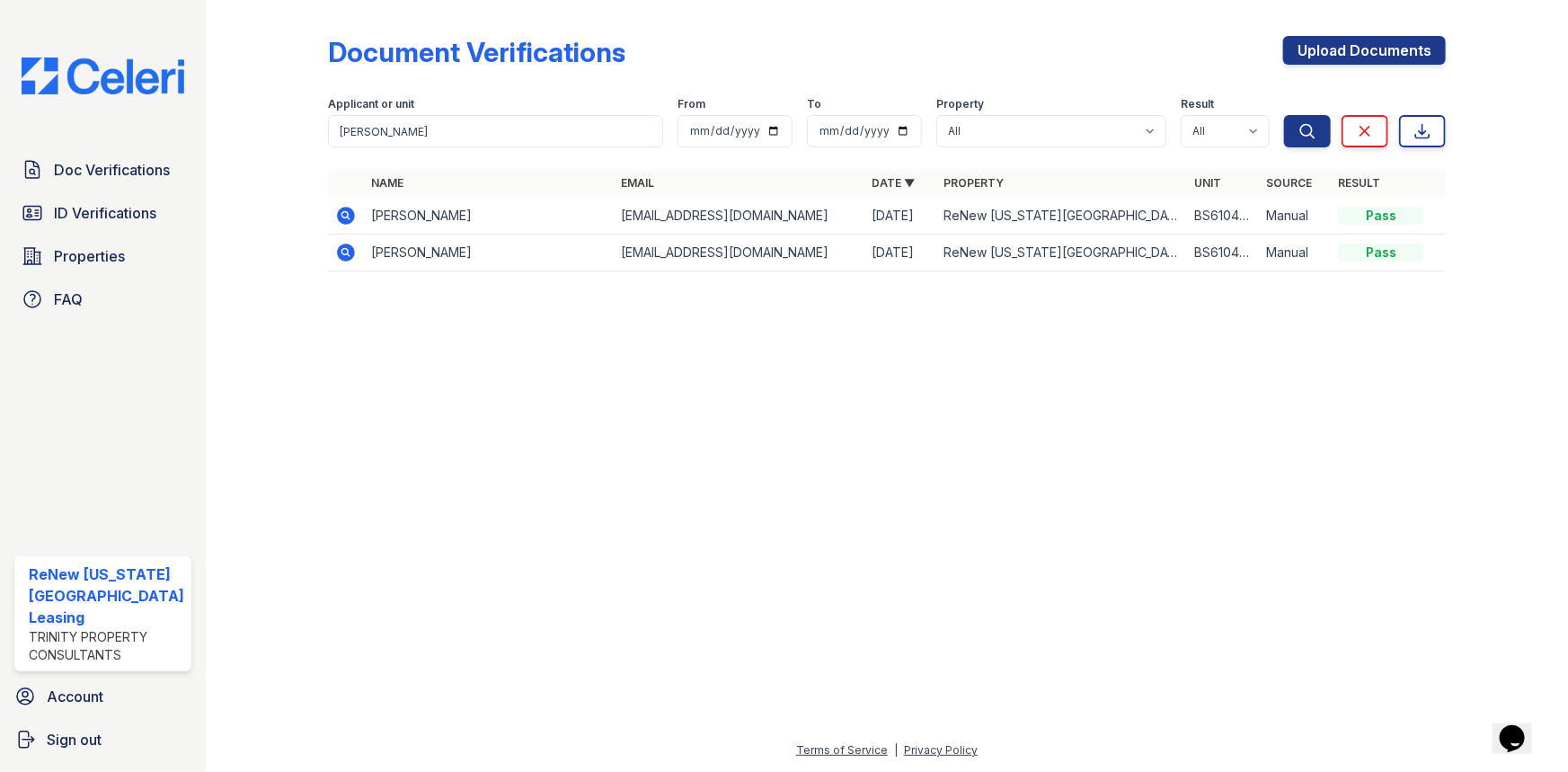
click at [349, 252] on icon at bounding box center [346, 253] width 18 height 18
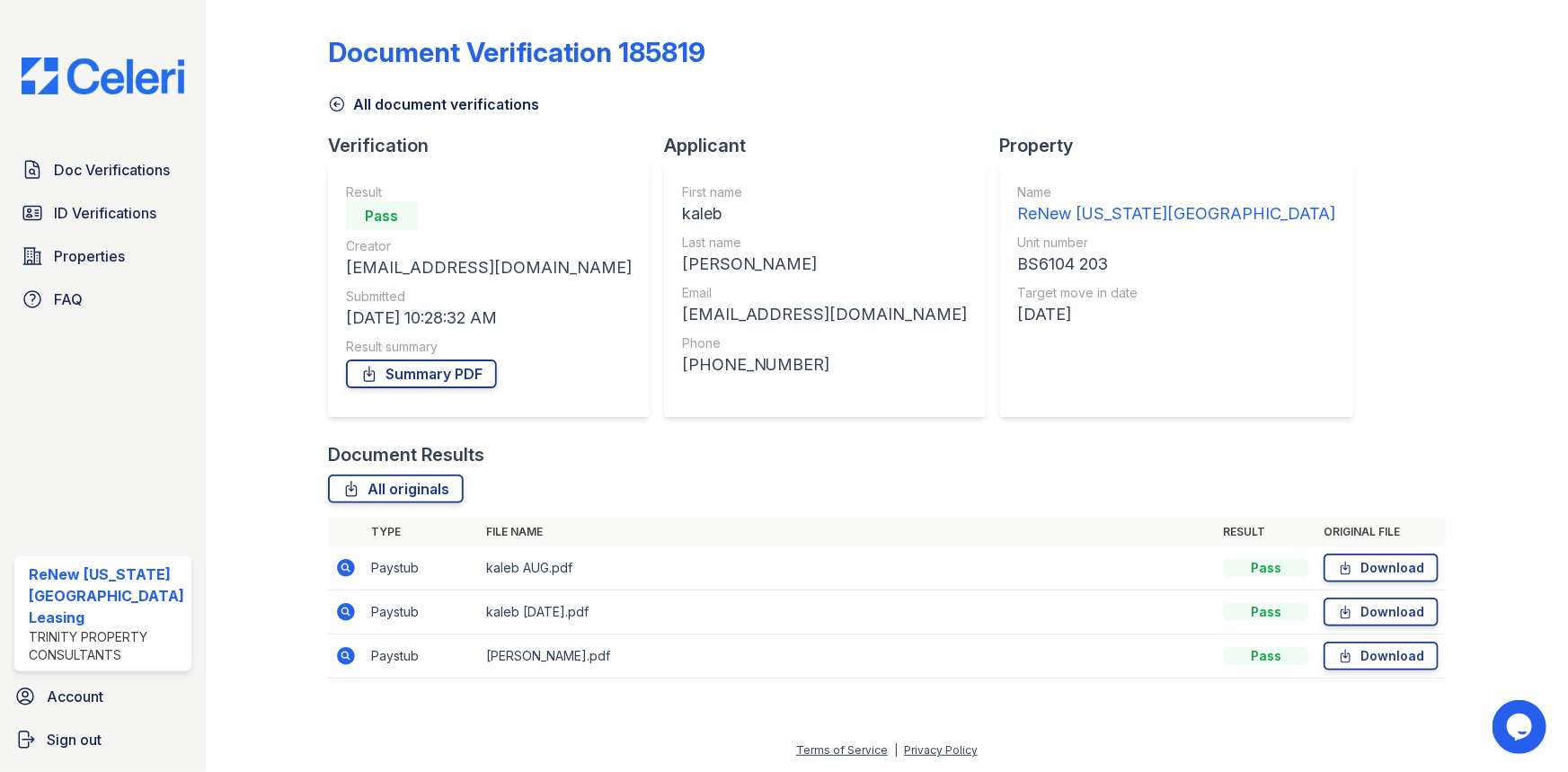
click at [344, 568] on icon at bounding box center [346, 567] width 22 height 22
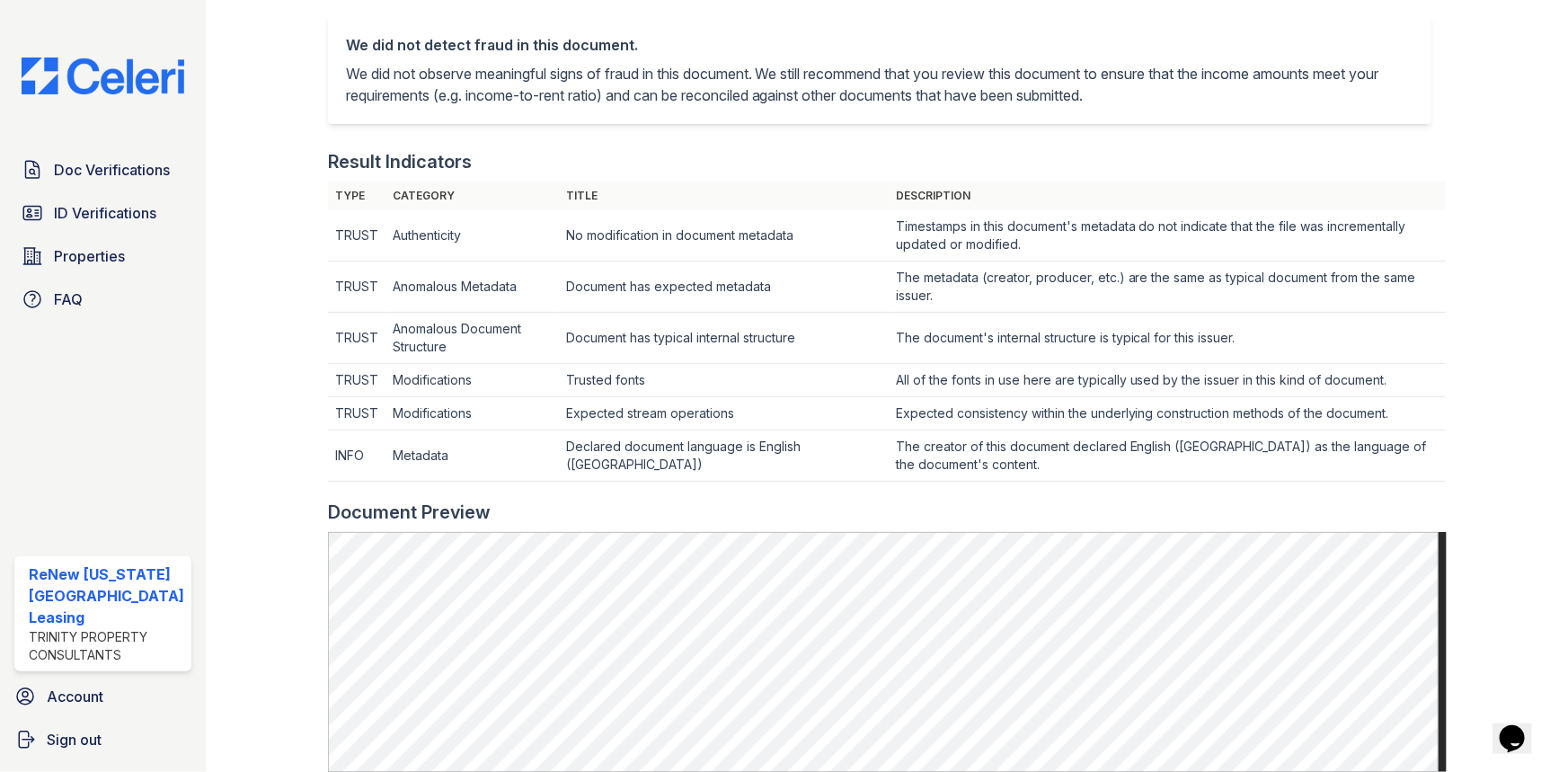
scroll to position [653, 0]
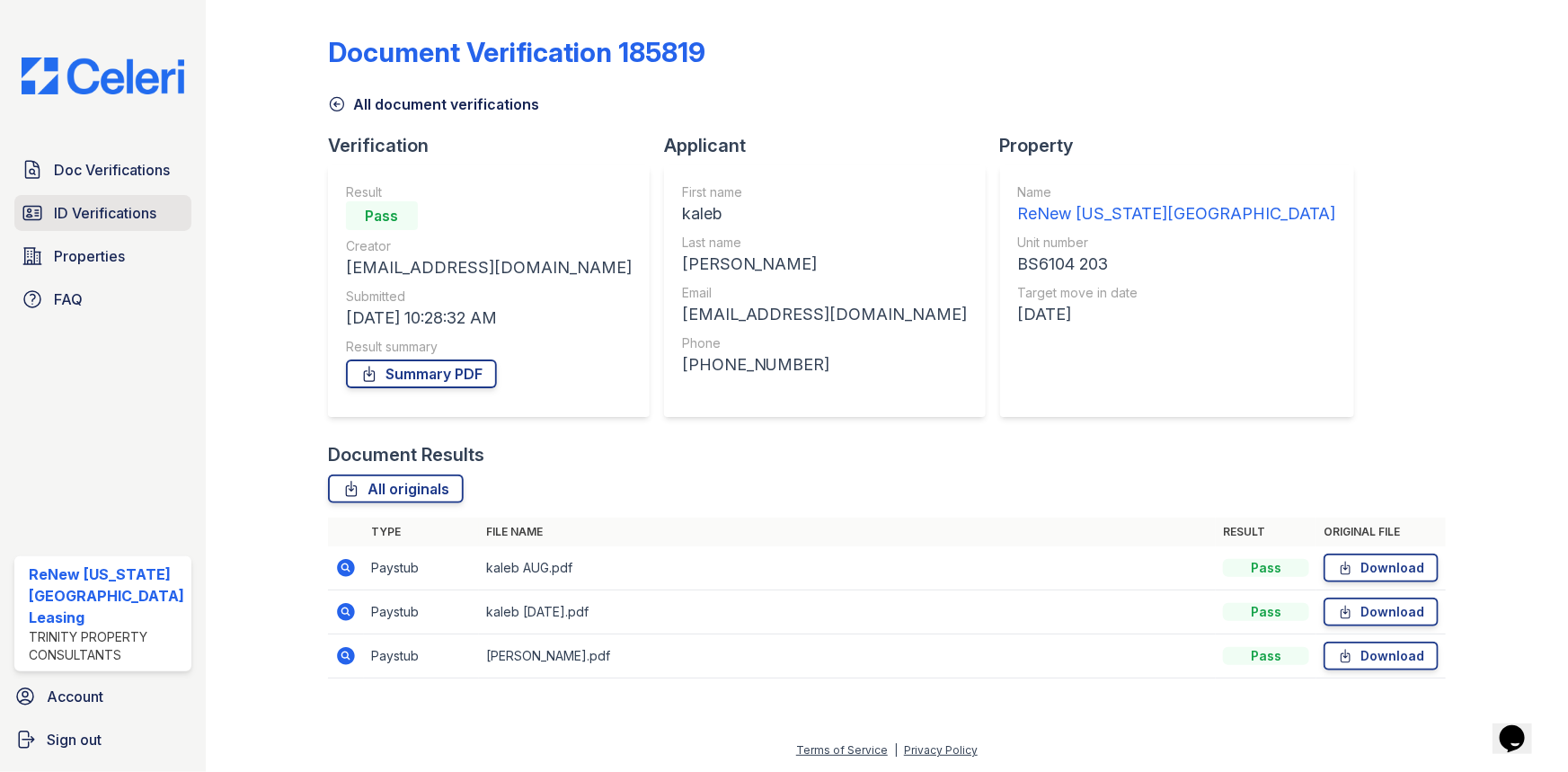
click at [37, 208] on icon at bounding box center [32, 213] width 22 height 22
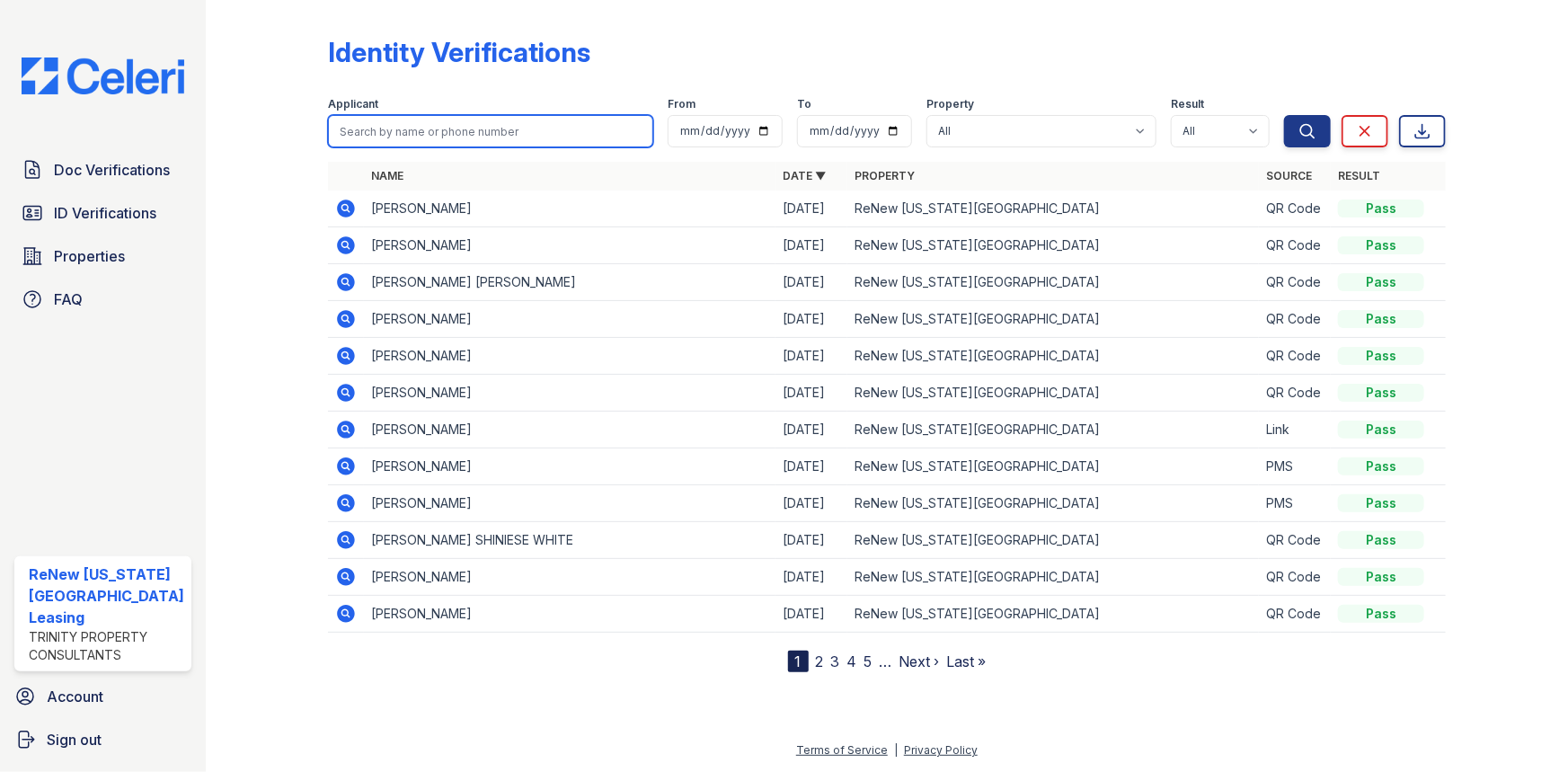
click at [396, 141] on input "search" at bounding box center [492, 131] width 327 height 32
type input "griggs"
click at [1285, 115] on button "Search" at bounding box center [1308, 131] width 47 height 32
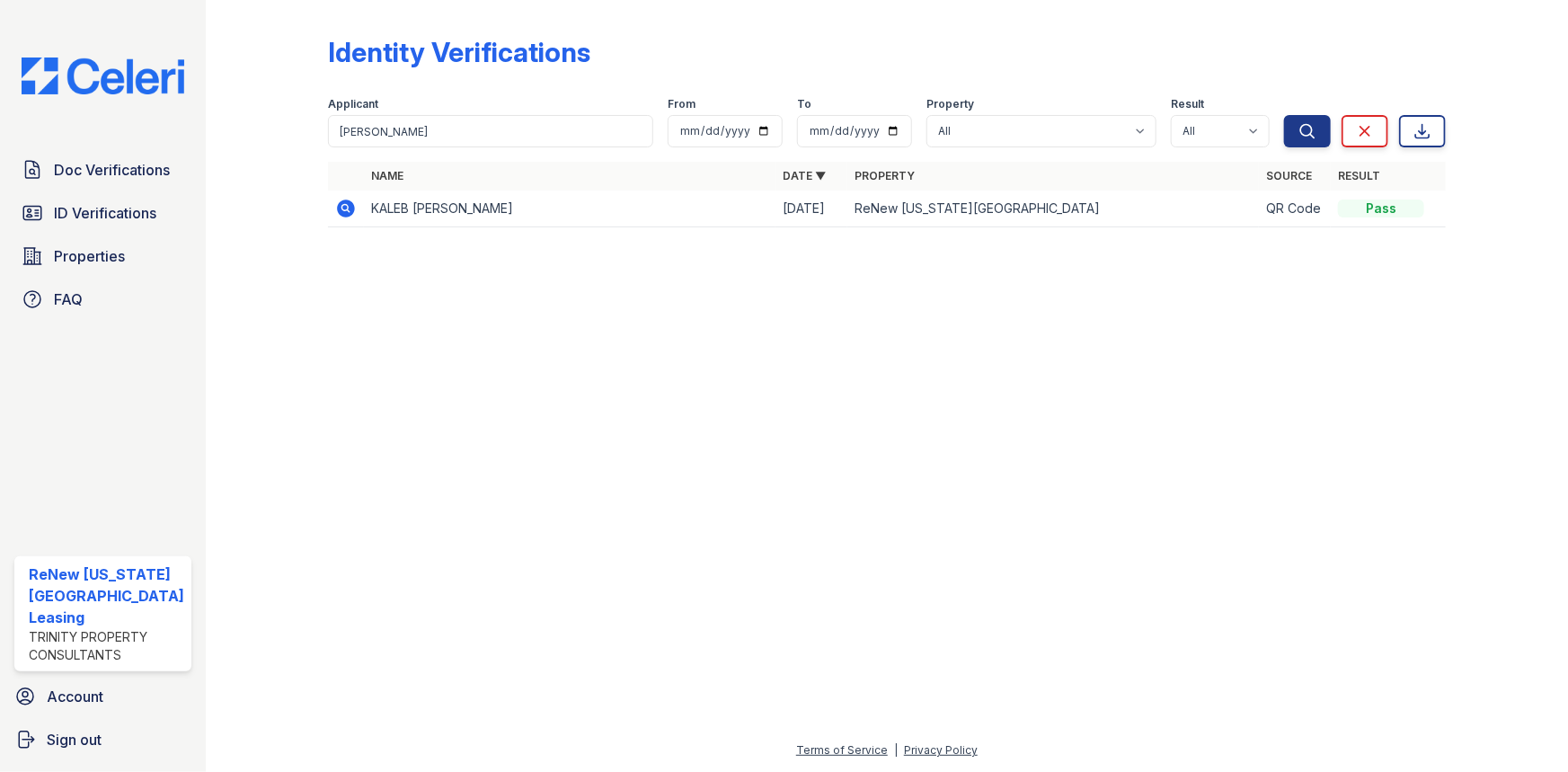
click at [400, 212] on td "KALEB ROBERT GRIGGS" at bounding box center [570, 208] width 411 height 36
click at [346, 206] on icon at bounding box center [346, 208] width 18 height 18
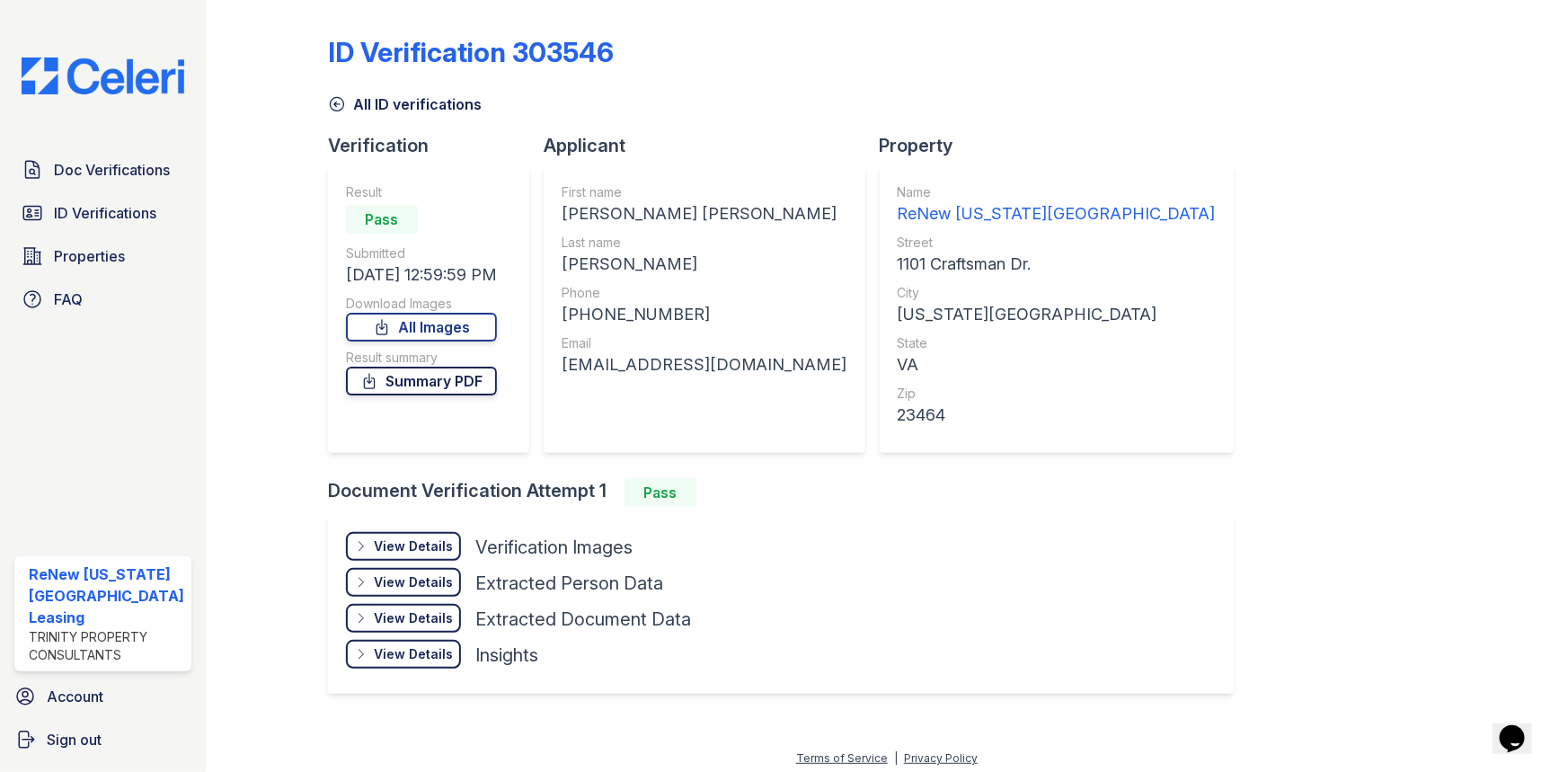
click at [476, 383] on link "Summary PDF" at bounding box center [422, 381] width 151 height 29
drag, startPoint x: 1451, startPoint y: 252, endPoint x: 1058, endPoint y: 273, distance: 393.6
click at [1447, 246] on div at bounding box center [1492, 363] width 93 height 712
